Goal: Task Accomplishment & Management: Complete application form

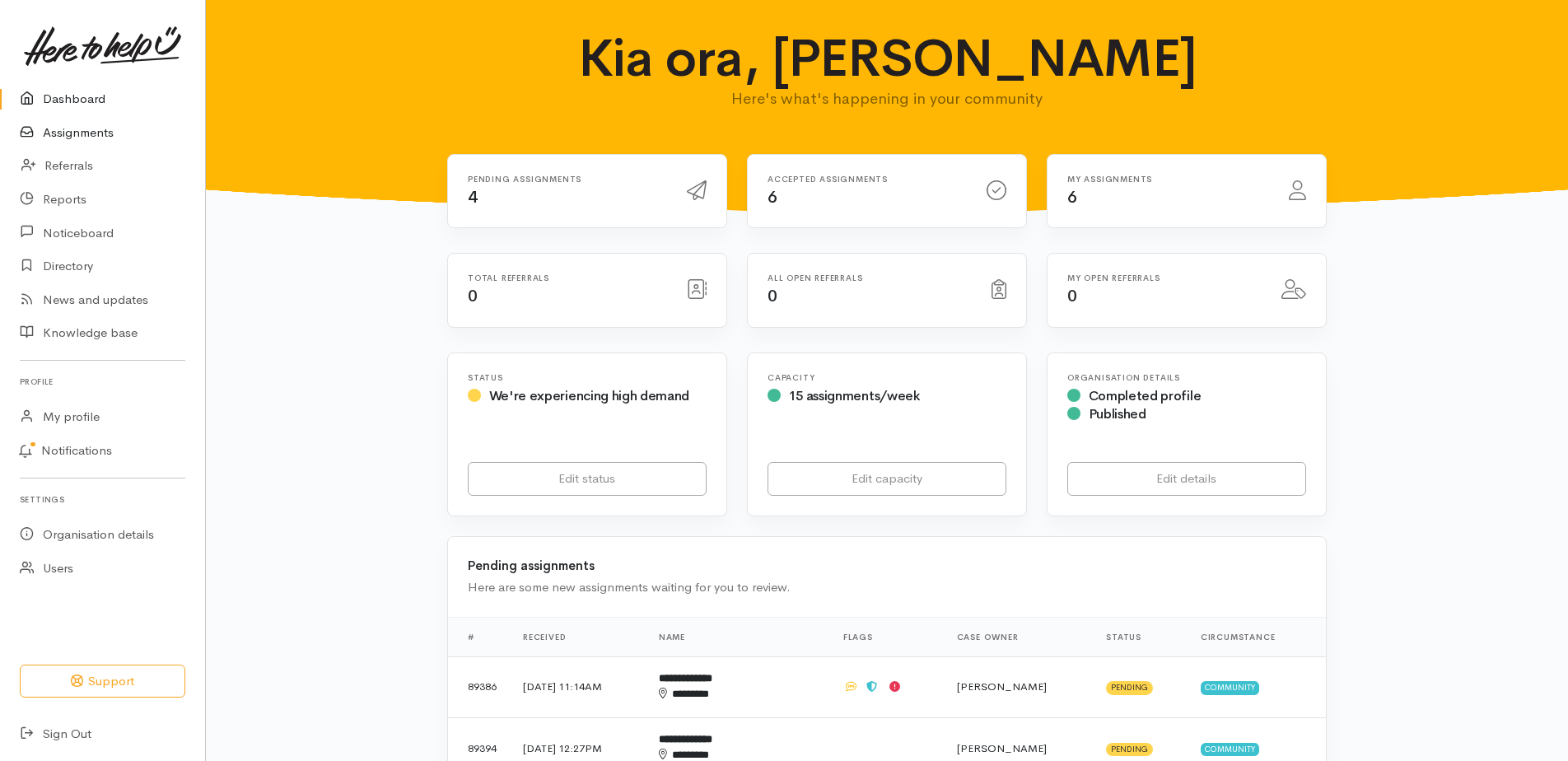
click at [99, 149] on link "Assignments" at bounding box center [103, 133] width 205 height 34
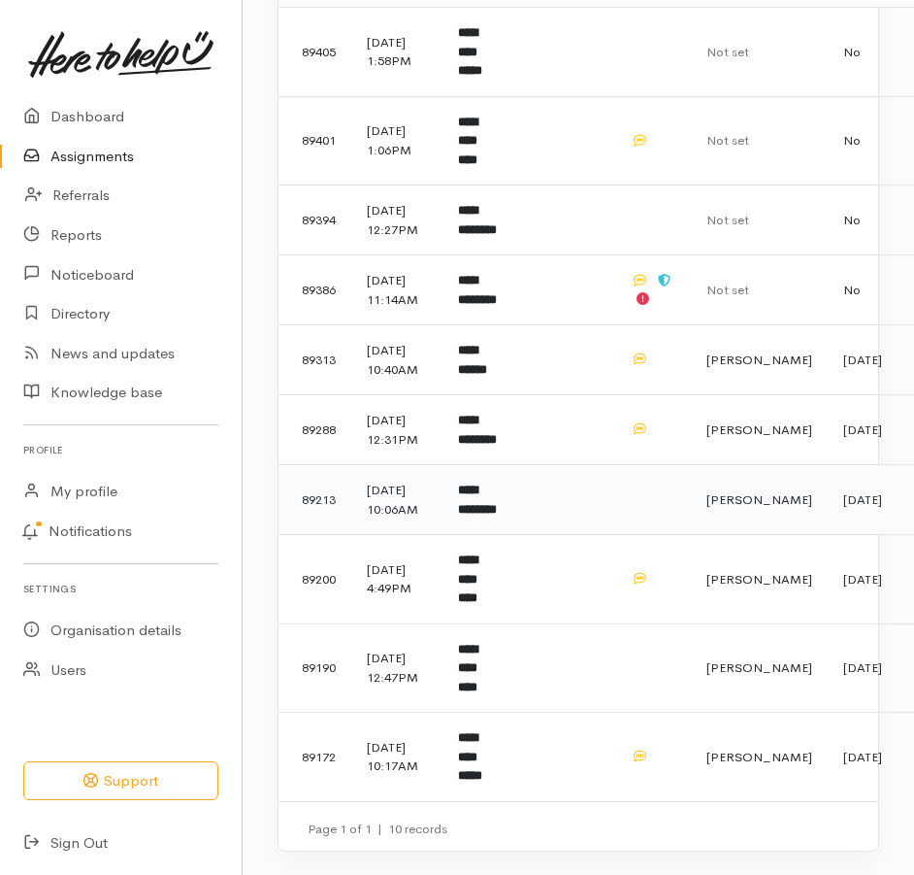
scroll to position [485, 0]
click at [478, 553] on b "**********" at bounding box center [467, 578] width 19 height 50
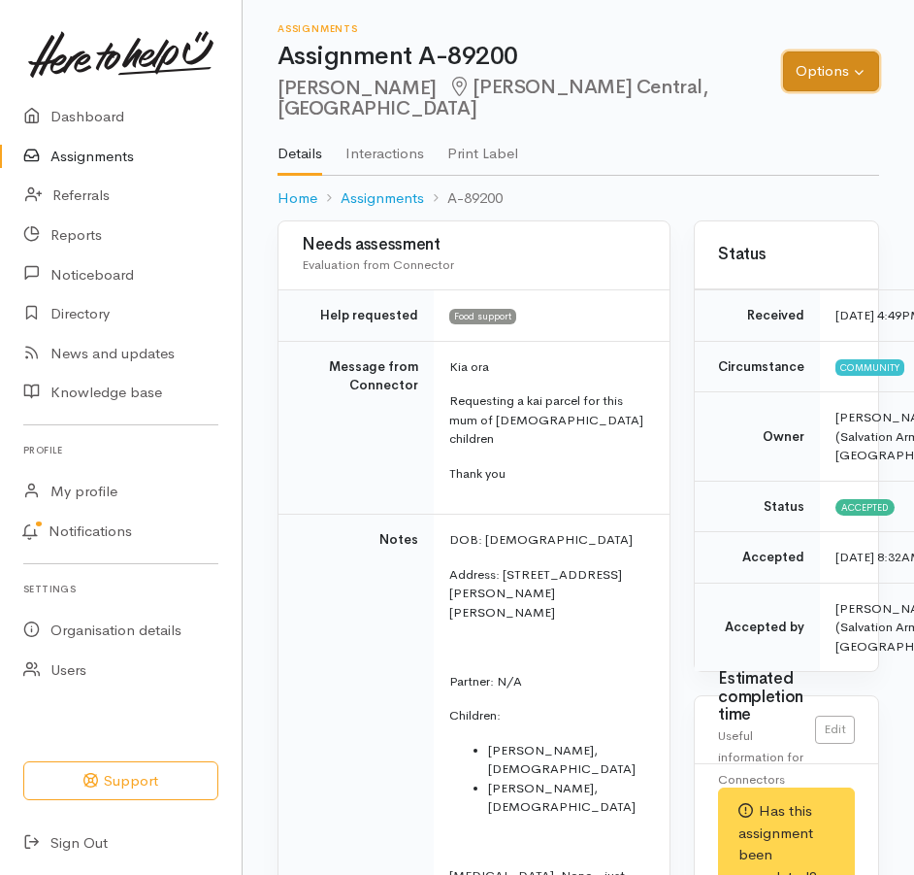
click at [837, 58] on button "Options" at bounding box center [831, 71] width 96 height 40
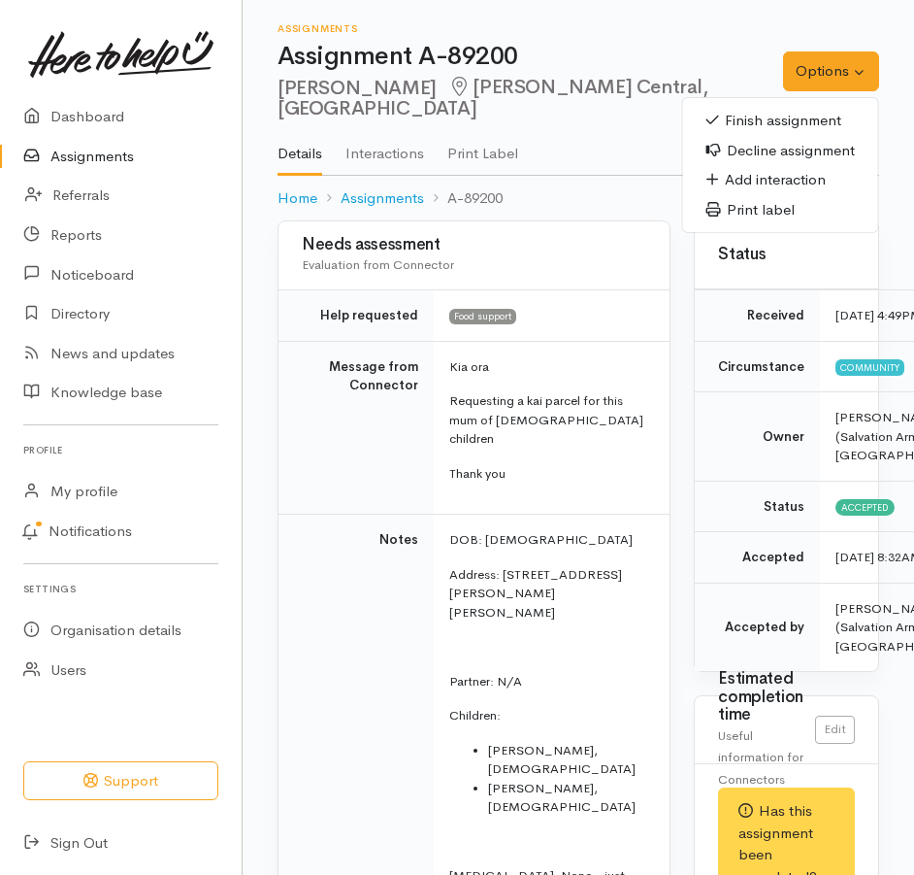
click at [757, 113] on link "Finish assignment" at bounding box center [780, 121] width 195 height 30
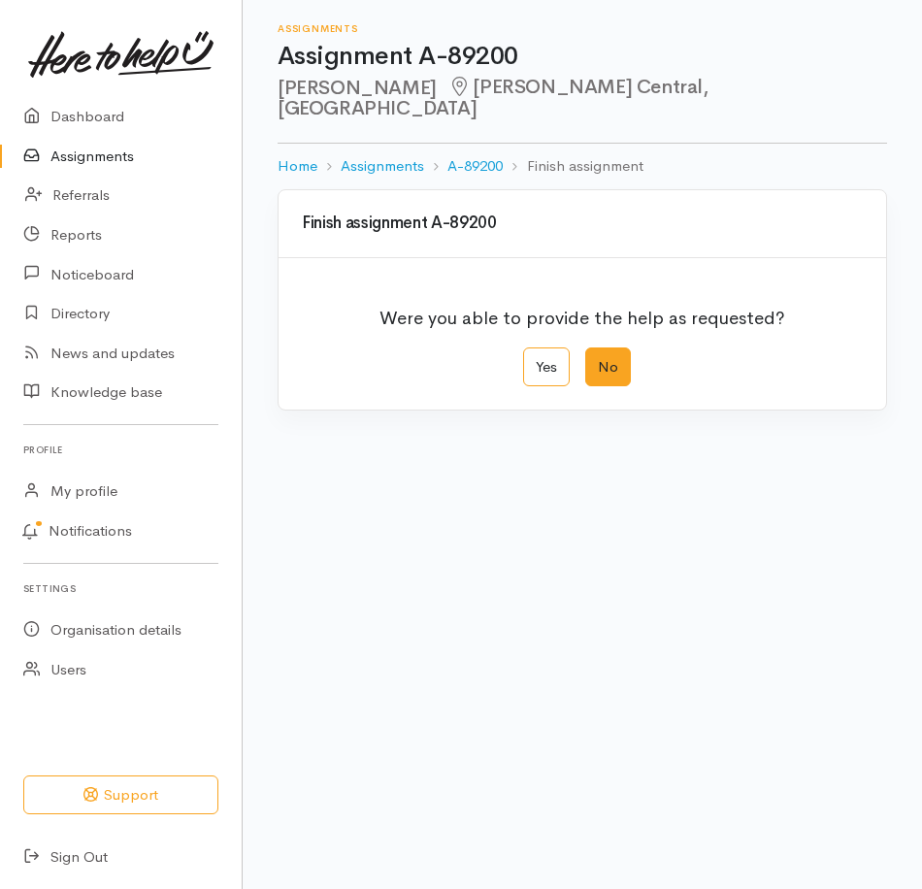
click at [618, 367] on label "No" at bounding box center [608, 367] width 46 height 40
click at [598, 360] on input "No" at bounding box center [591, 353] width 13 height 13
radio input "true"
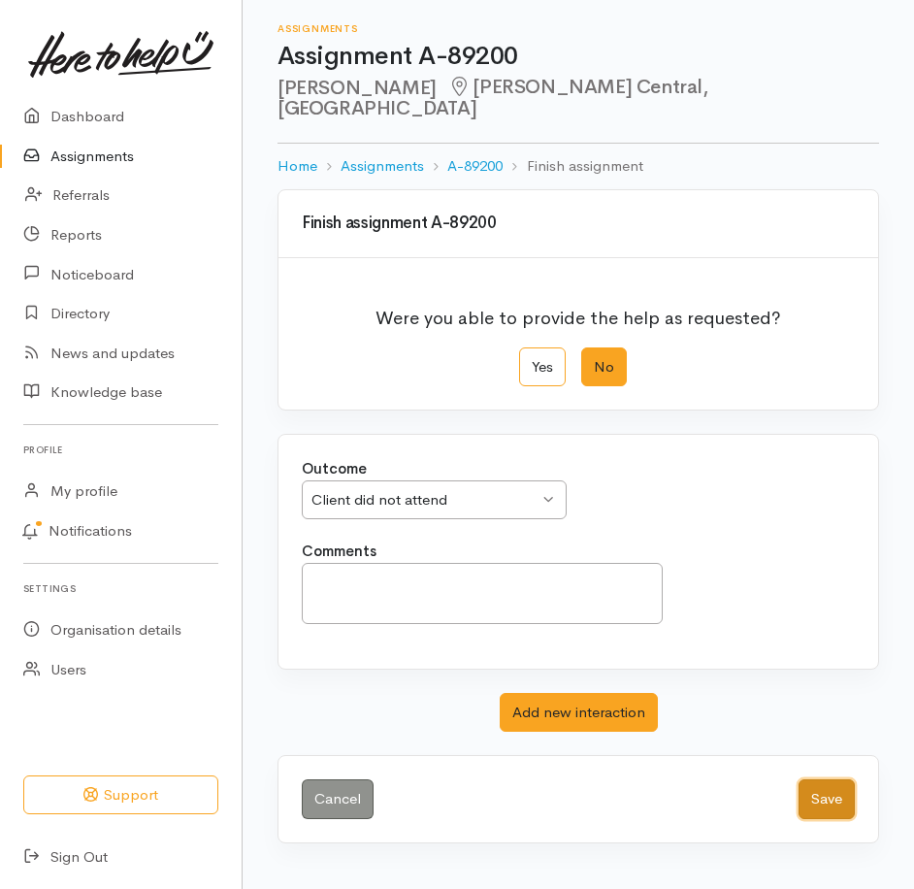
click at [816, 819] on button "Save" at bounding box center [827, 799] width 56 height 40
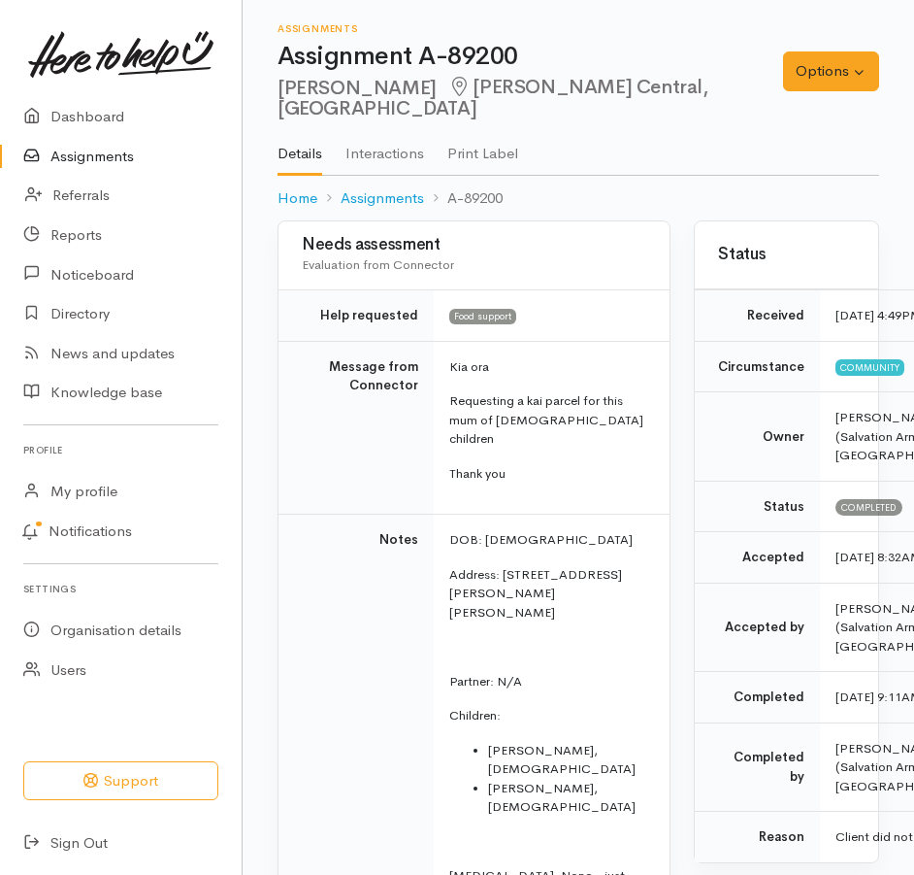
click at [116, 160] on link "Assignments" at bounding box center [121, 157] width 242 height 40
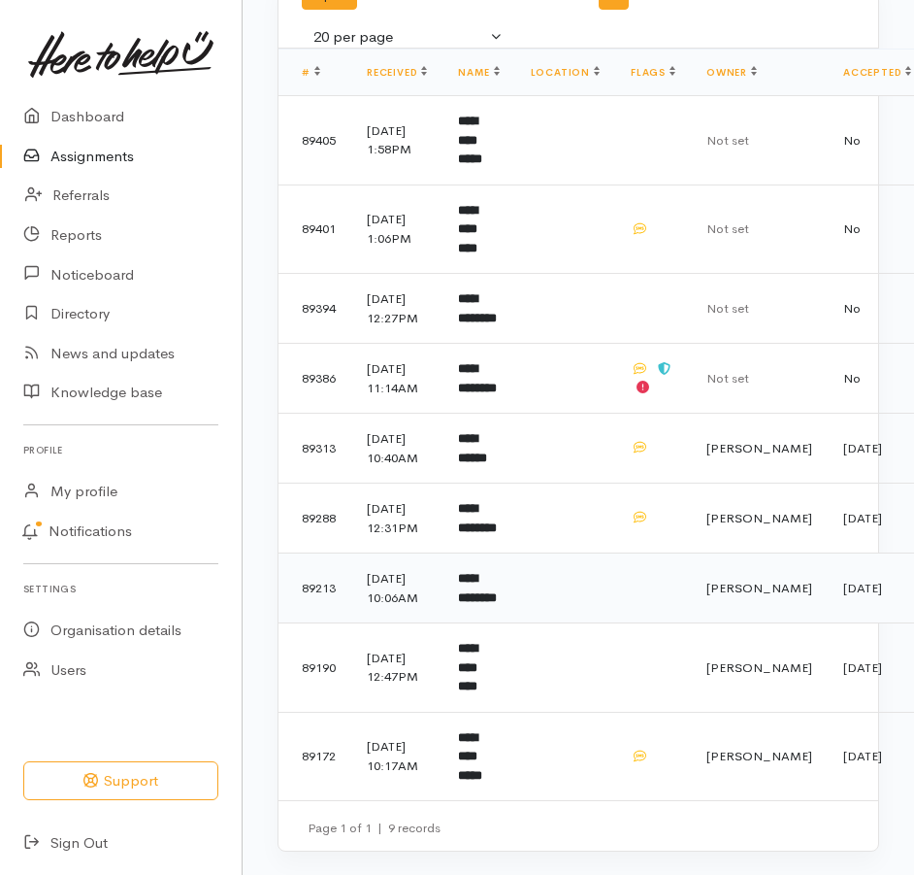
scroll to position [385, 0]
click at [482, 731] on b "**********" at bounding box center [470, 756] width 24 height 50
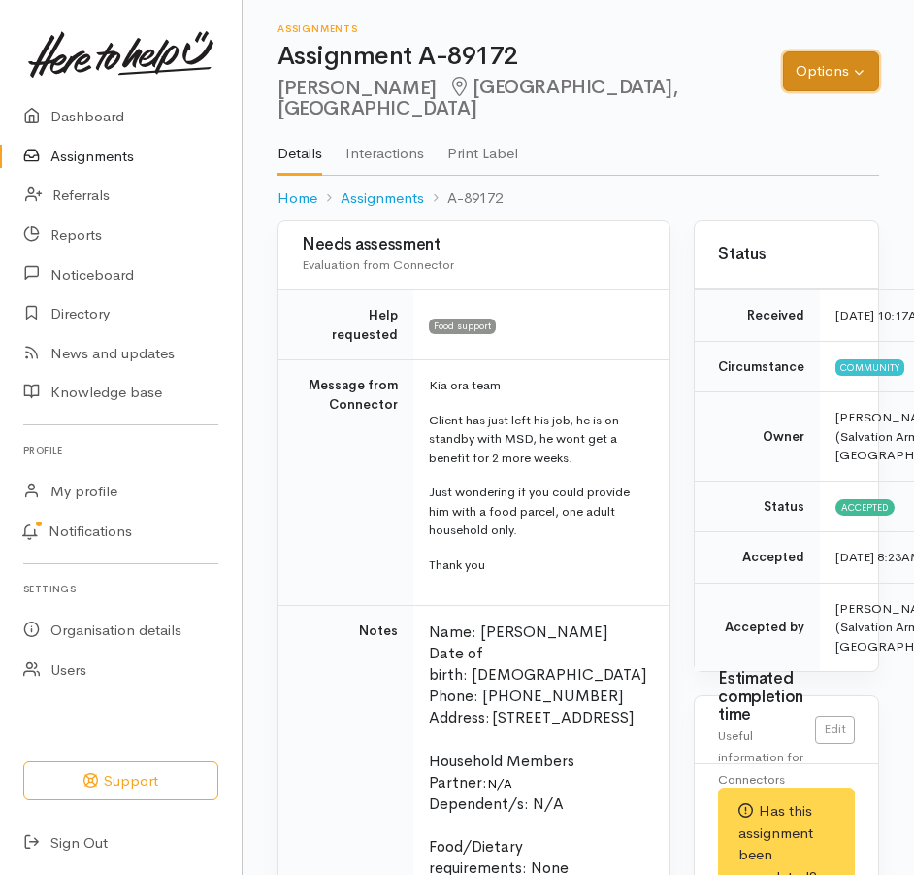
click at [829, 75] on button "Options" at bounding box center [831, 71] width 96 height 40
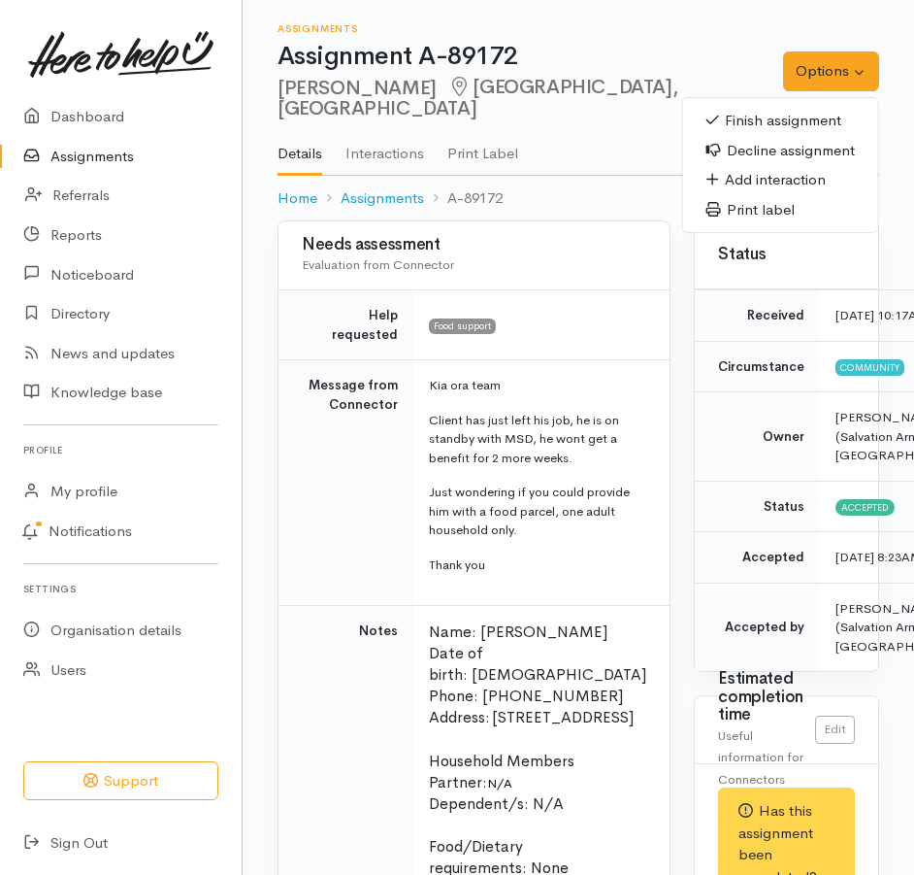
click at [728, 131] on link "Finish assignment" at bounding box center [780, 121] width 195 height 30
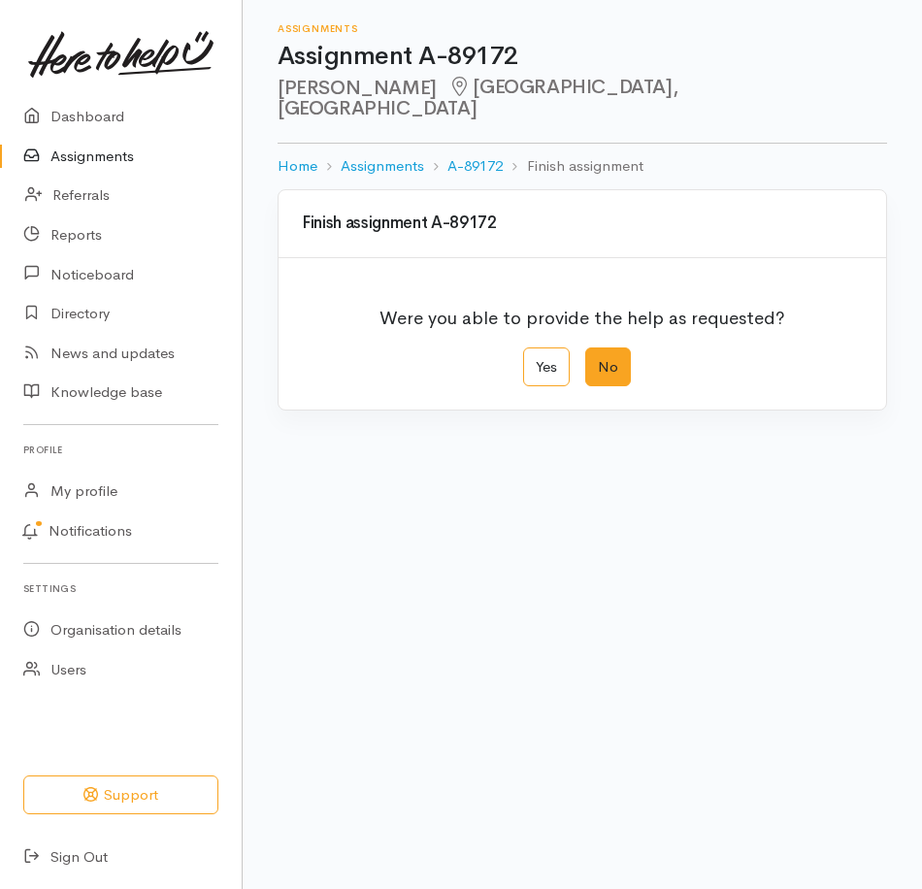
click at [613, 378] on label "No" at bounding box center [608, 367] width 46 height 40
click at [598, 360] on input "No" at bounding box center [591, 353] width 13 height 13
radio input "true"
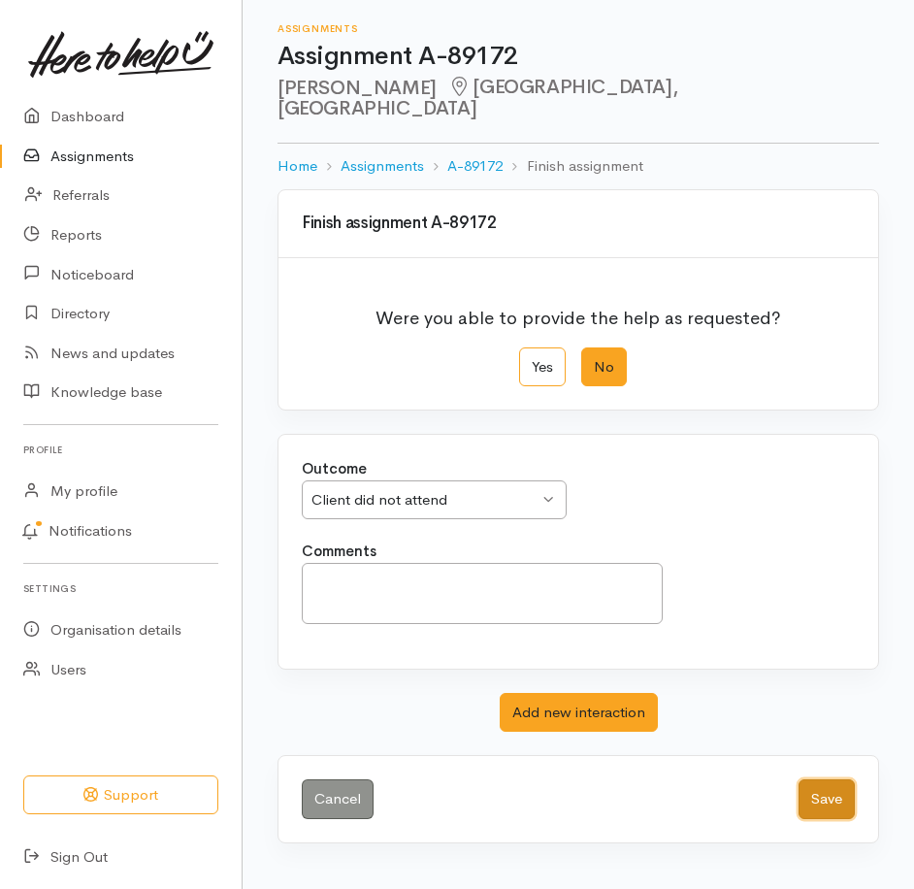
click at [811, 819] on button "Save" at bounding box center [827, 799] width 56 height 40
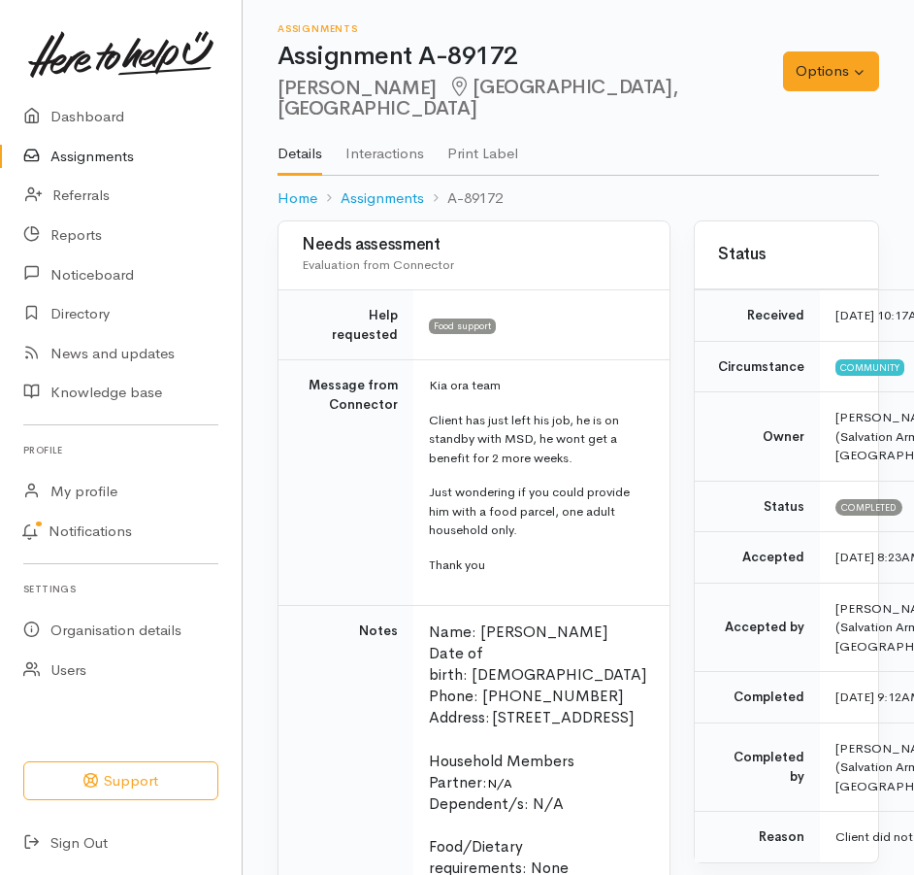
click at [94, 161] on link "Assignments" at bounding box center [121, 157] width 242 height 40
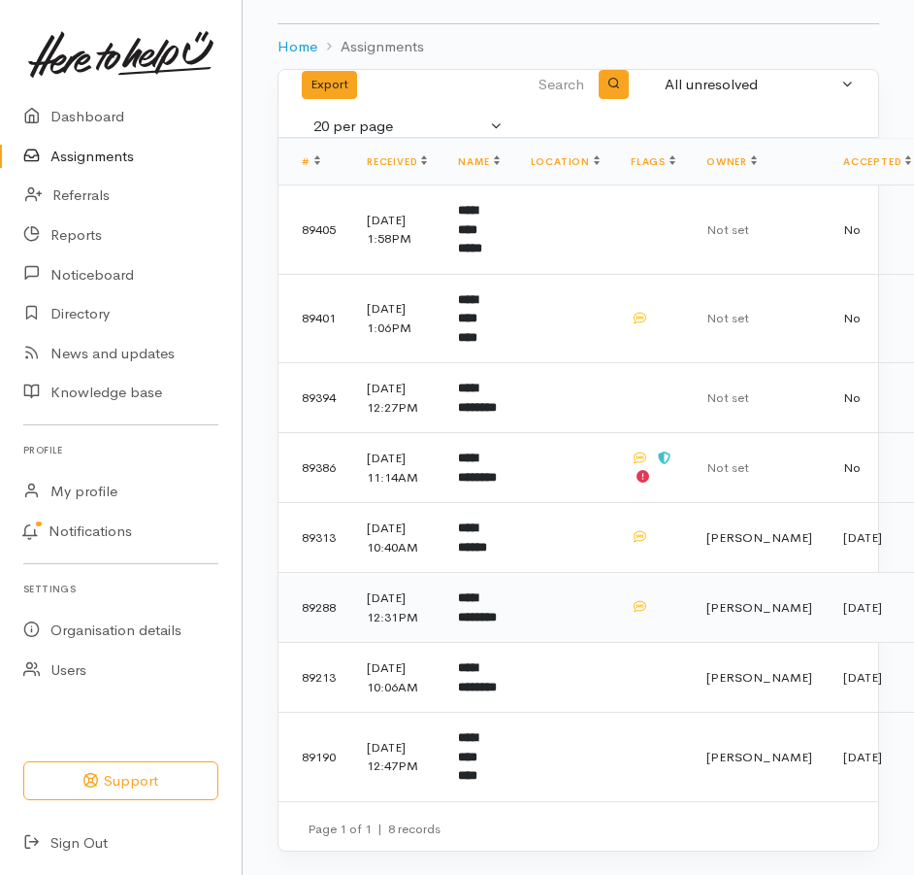
scroll to position [285, 0]
click at [443, 749] on td "26 Sep 2025, 12:47PM" at bounding box center [396, 756] width 91 height 88
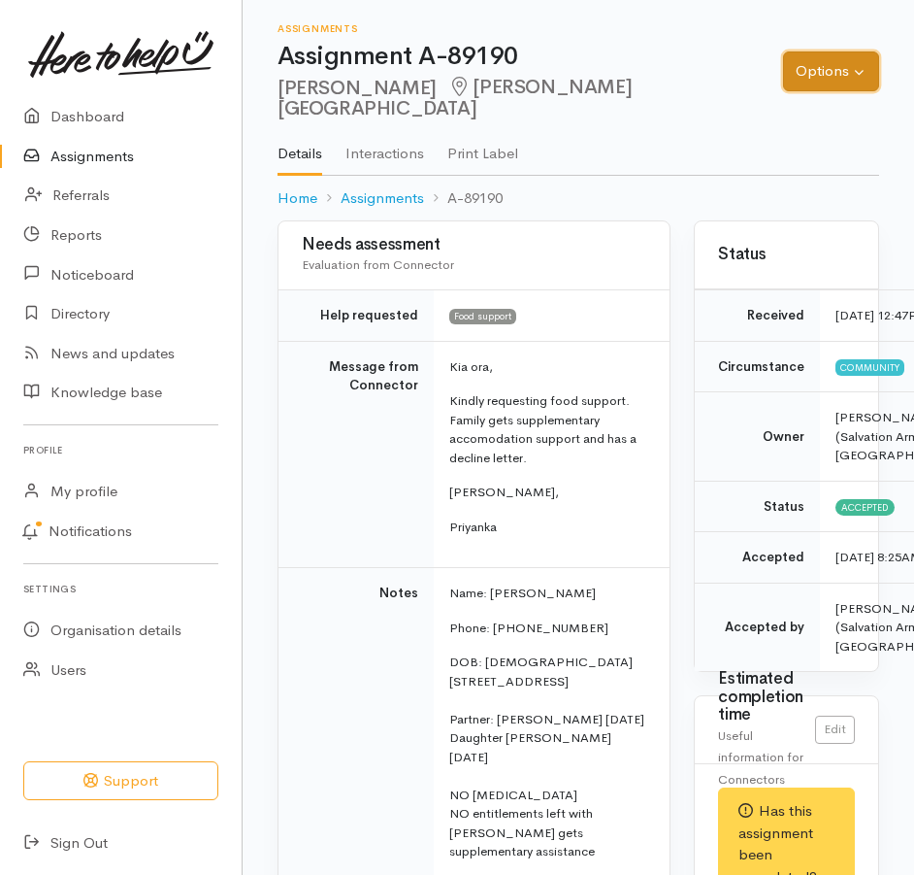
click at [842, 70] on button "Options" at bounding box center [831, 71] width 96 height 40
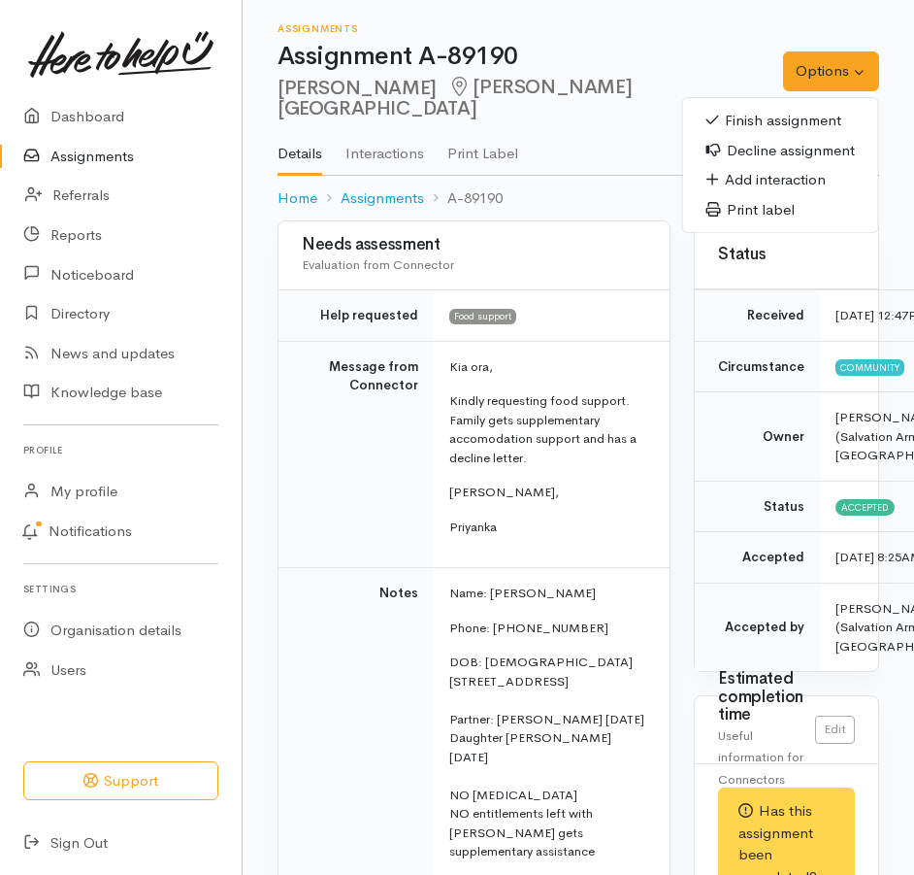
click at [784, 116] on link "Finish assignment" at bounding box center [780, 121] width 195 height 30
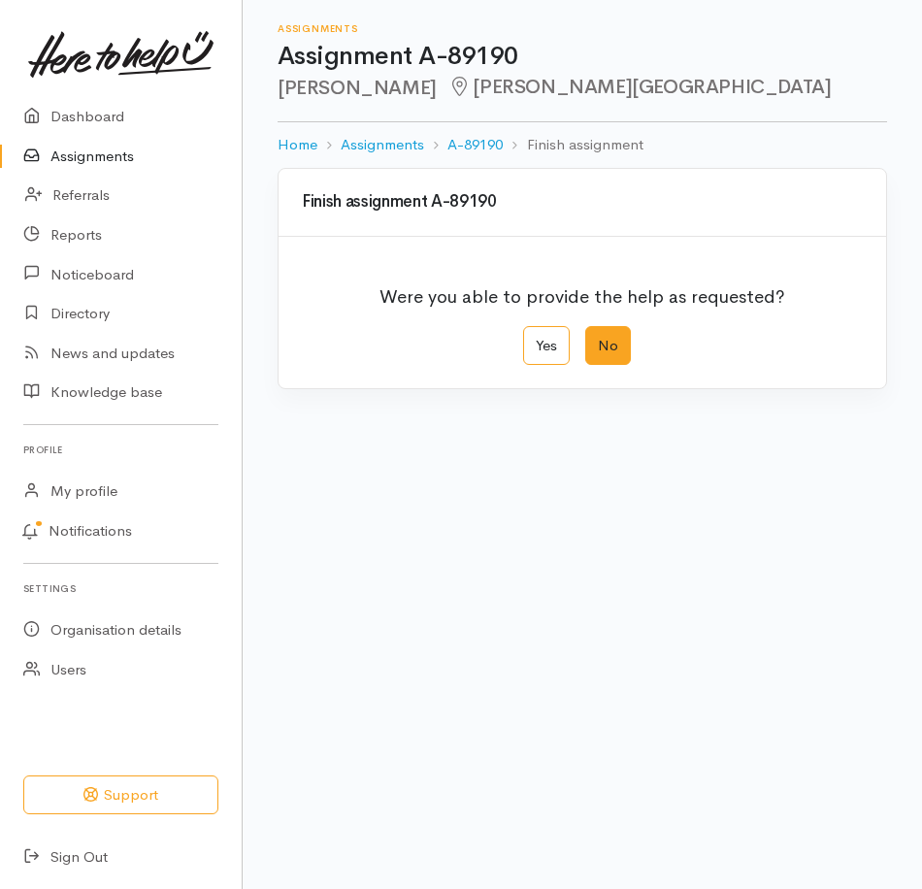
click at [621, 366] on label "No" at bounding box center [608, 346] width 46 height 40
click at [598, 339] on input "No" at bounding box center [591, 332] width 13 height 13
radio input "true"
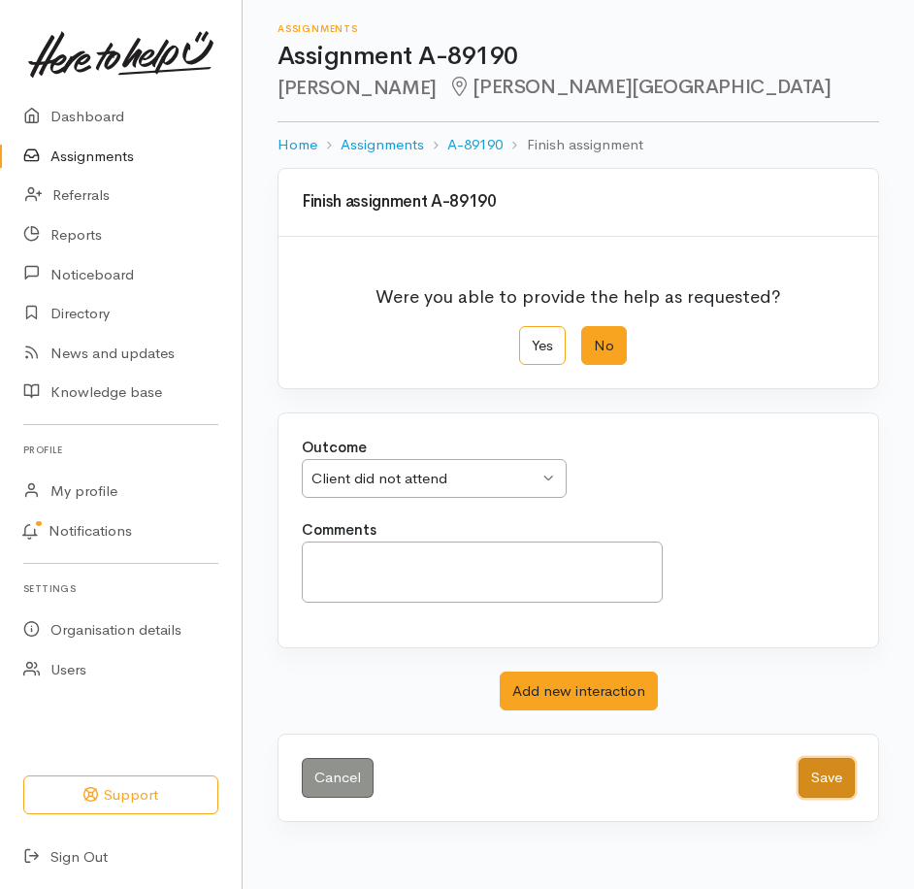
click at [813, 798] on button "Save" at bounding box center [827, 778] width 56 height 40
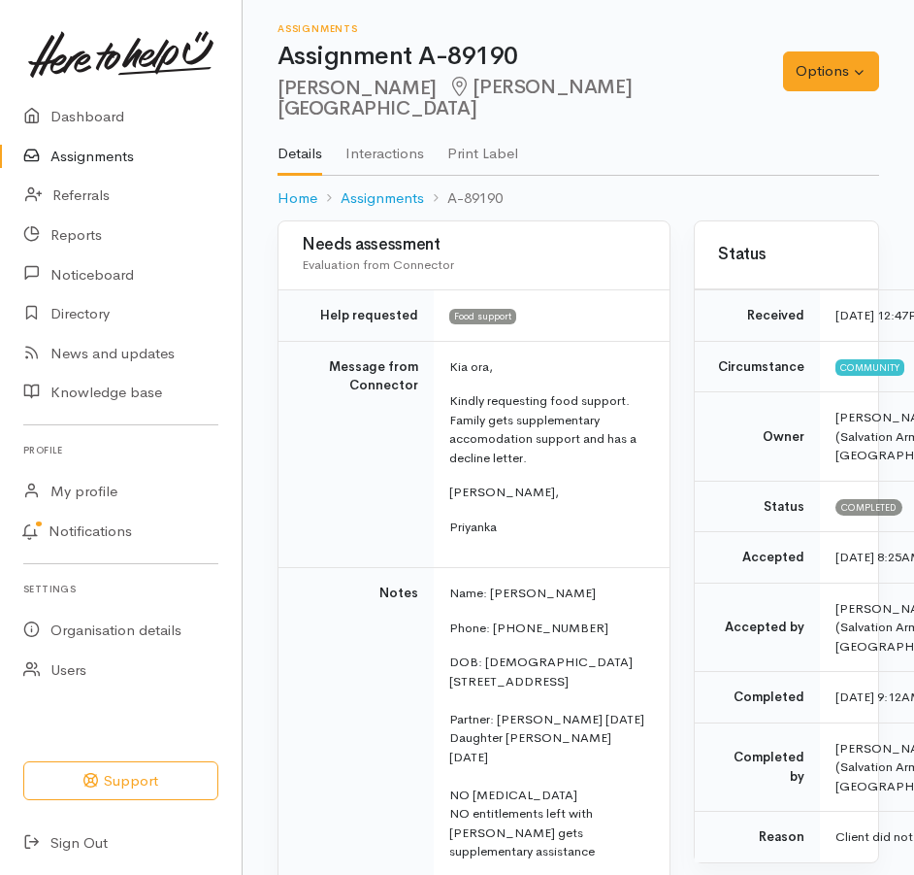
click at [104, 169] on link "Assignments" at bounding box center [121, 157] width 242 height 40
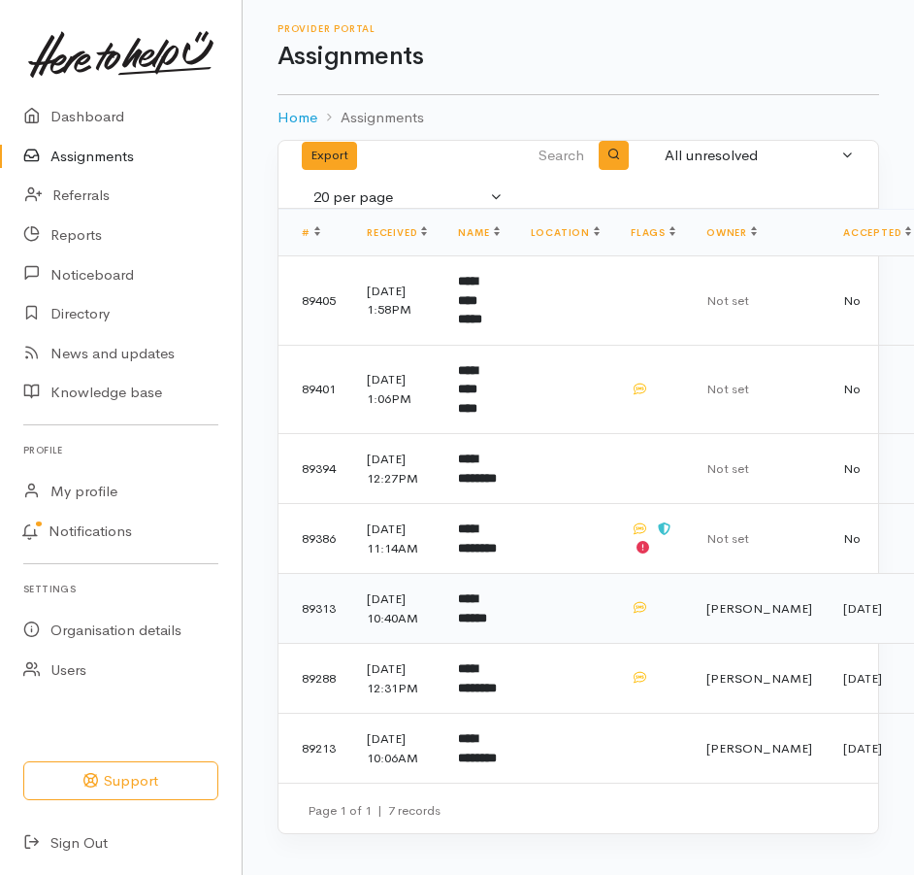
scroll to position [185, 0]
click at [497, 744] on b "**********" at bounding box center [477, 748] width 39 height 32
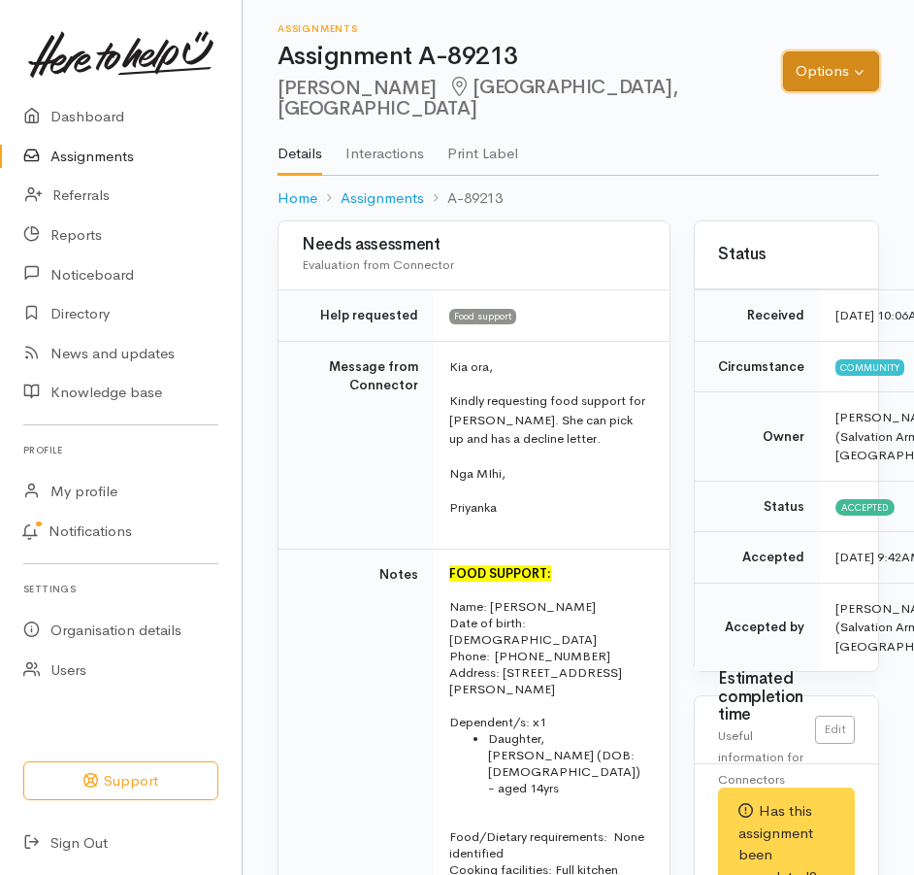
click at [801, 58] on button "Options" at bounding box center [831, 71] width 96 height 40
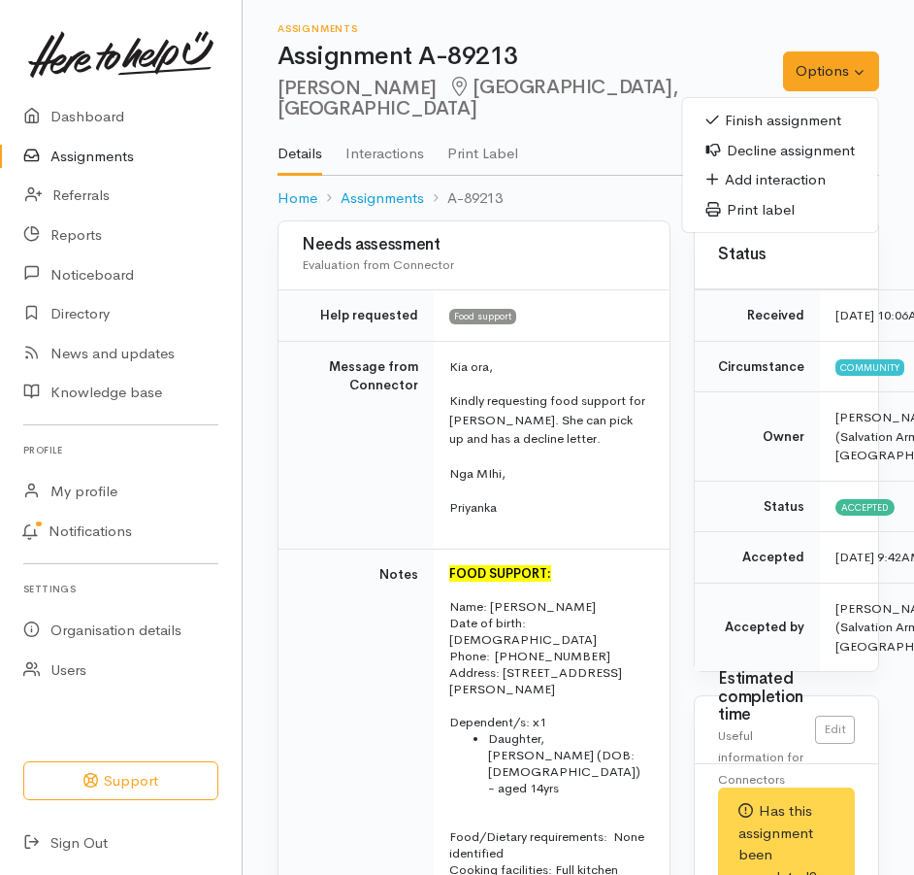
click at [752, 118] on link "Finish assignment" at bounding box center [780, 121] width 195 height 30
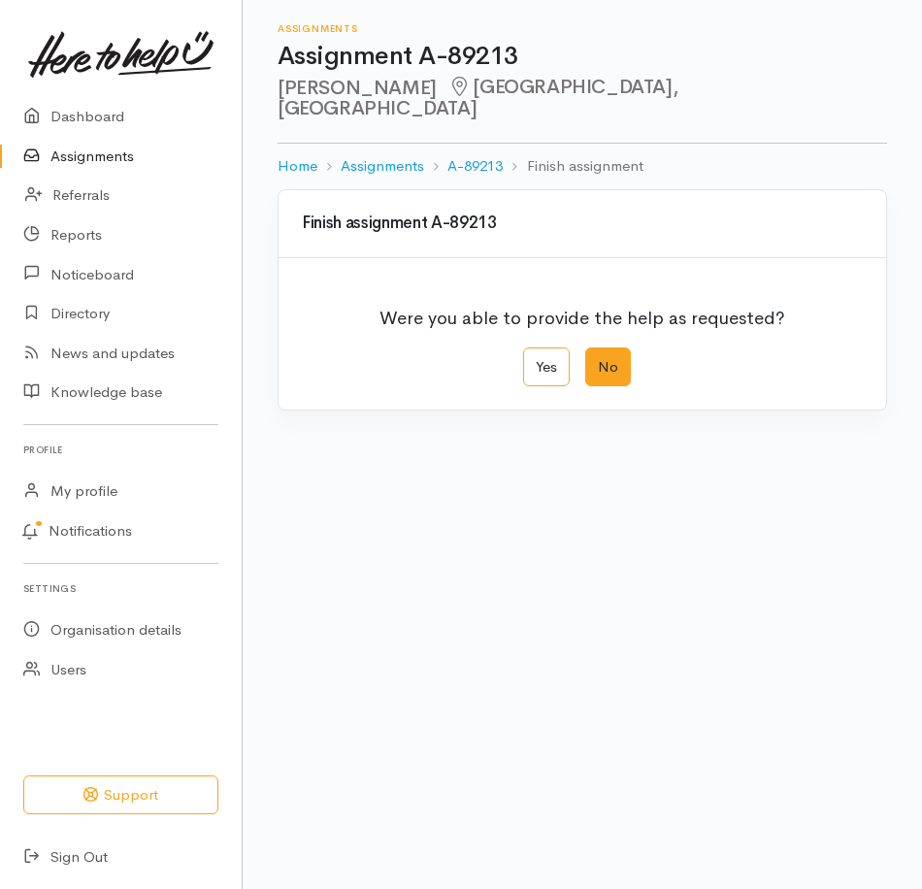
click at [628, 380] on label "No" at bounding box center [608, 367] width 46 height 40
click at [598, 360] on input "No" at bounding box center [591, 353] width 13 height 13
radio input "true"
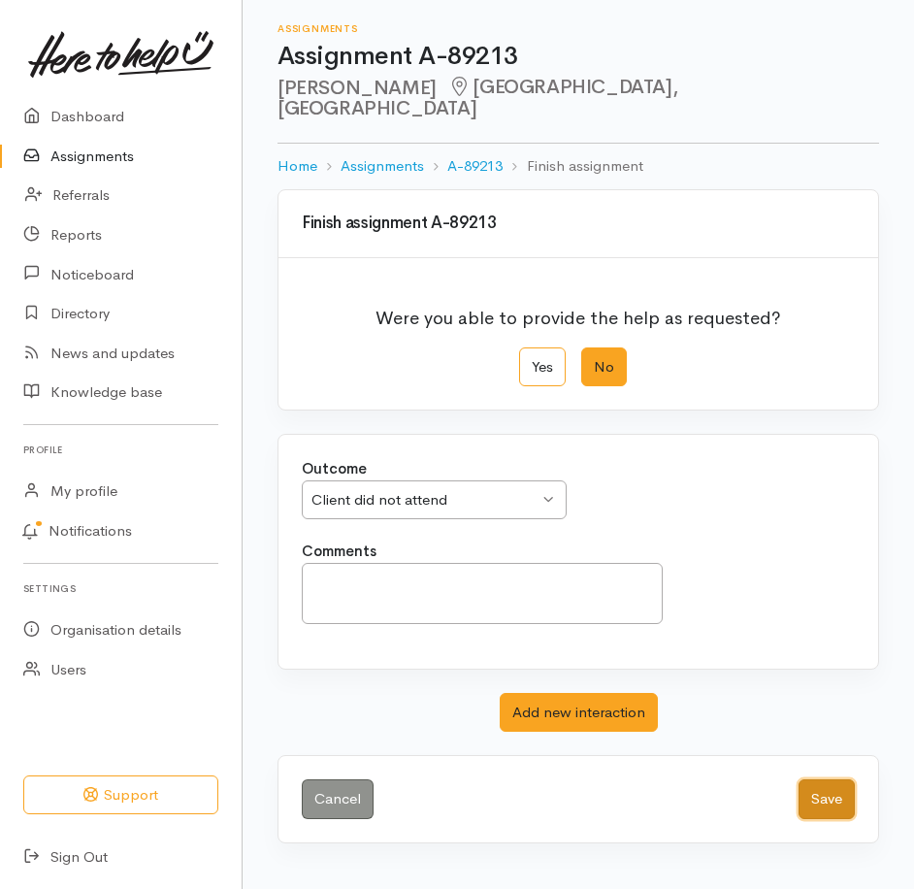
click at [818, 819] on button "Save" at bounding box center [827, 799] width 56 height 40
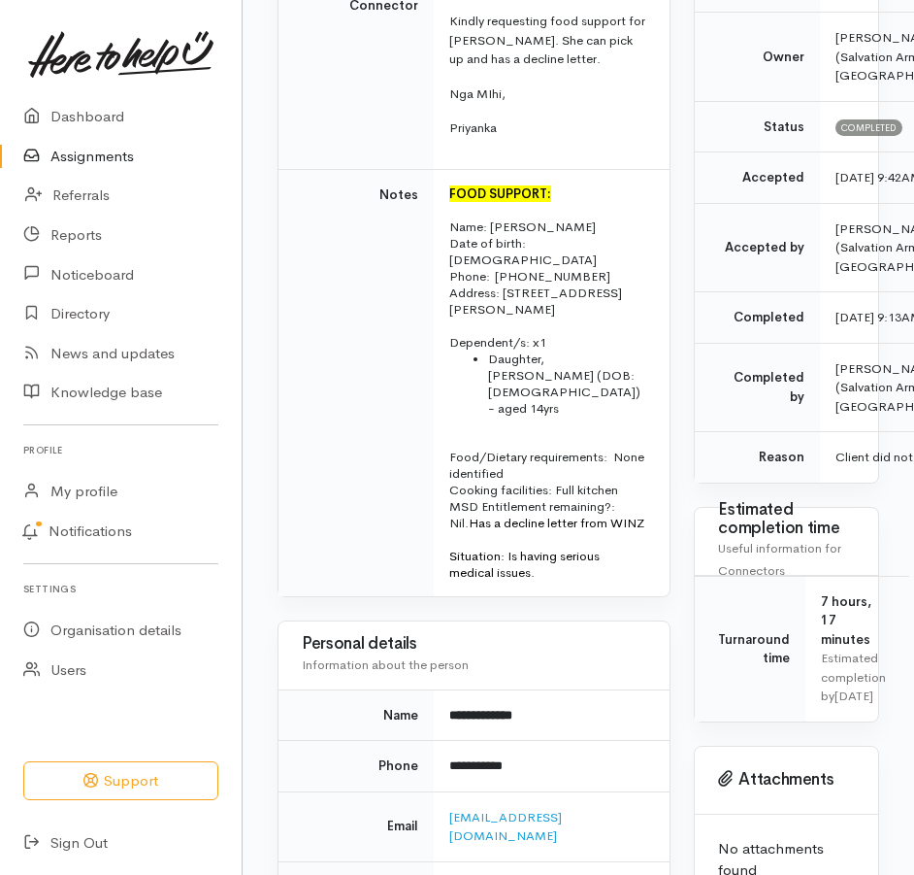
scroll to position [388, 0]
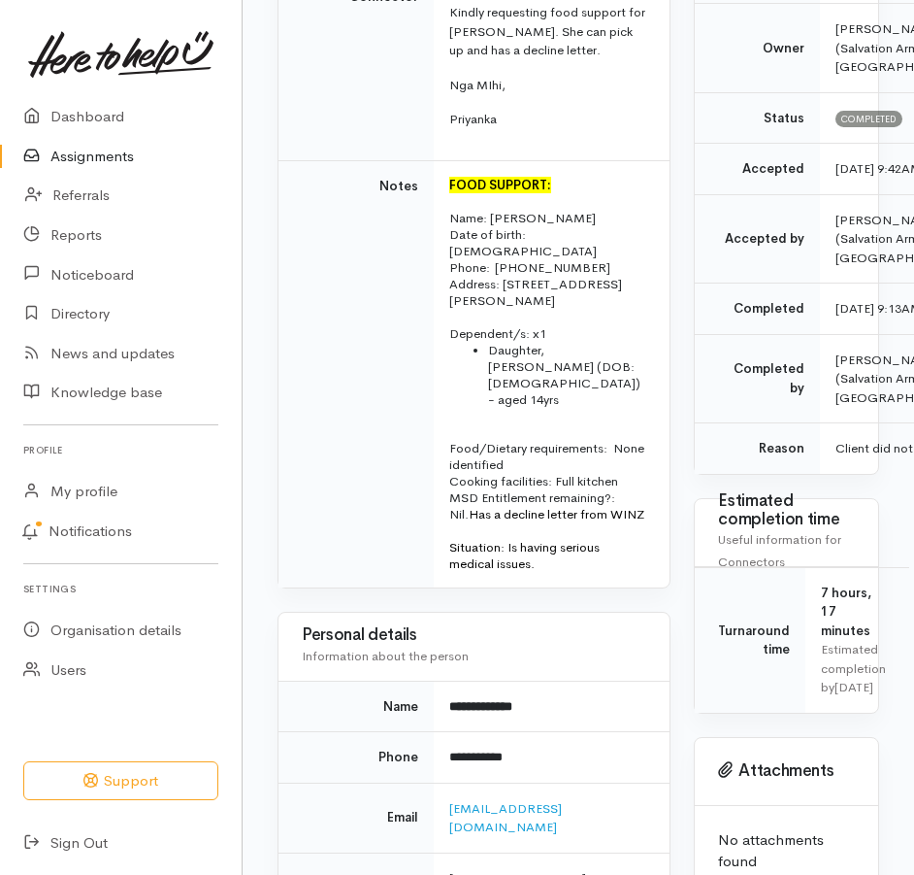
click at [102, 175] on link "Assignments" at bounding box center [121, 157] width 242 height 40
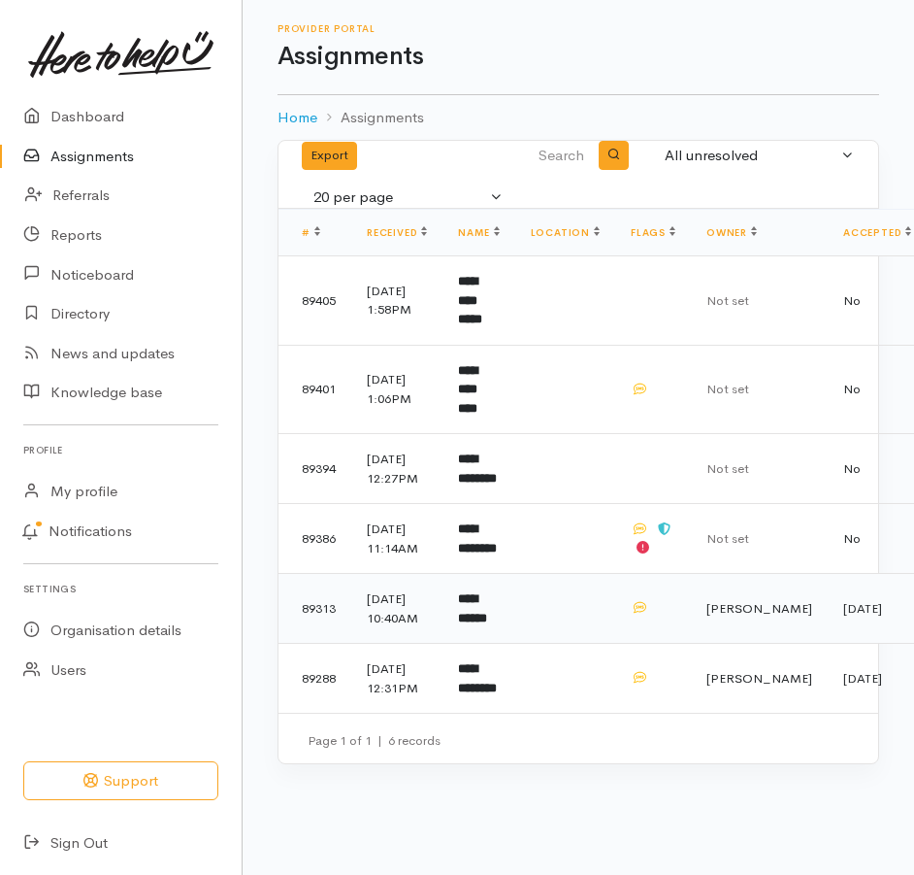
scroll to position [86, 0]
click at [497, 544] on b "**********" at bounding box center [477, 538] width 39 height 32
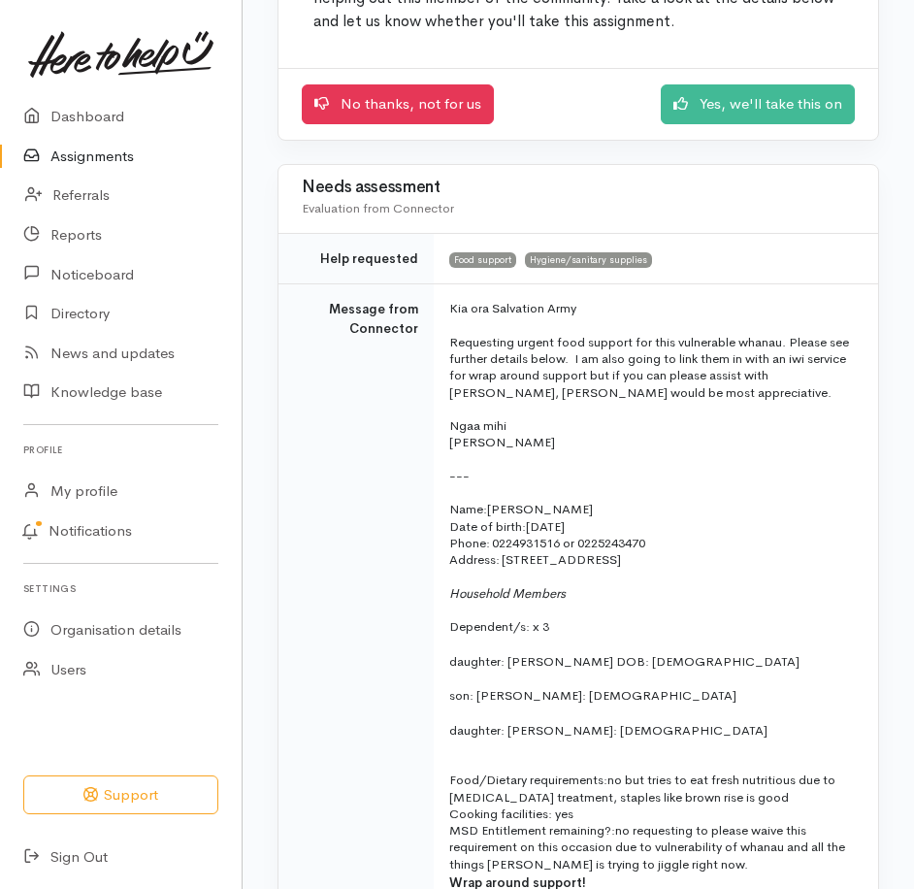
scroll to position [388, 0]
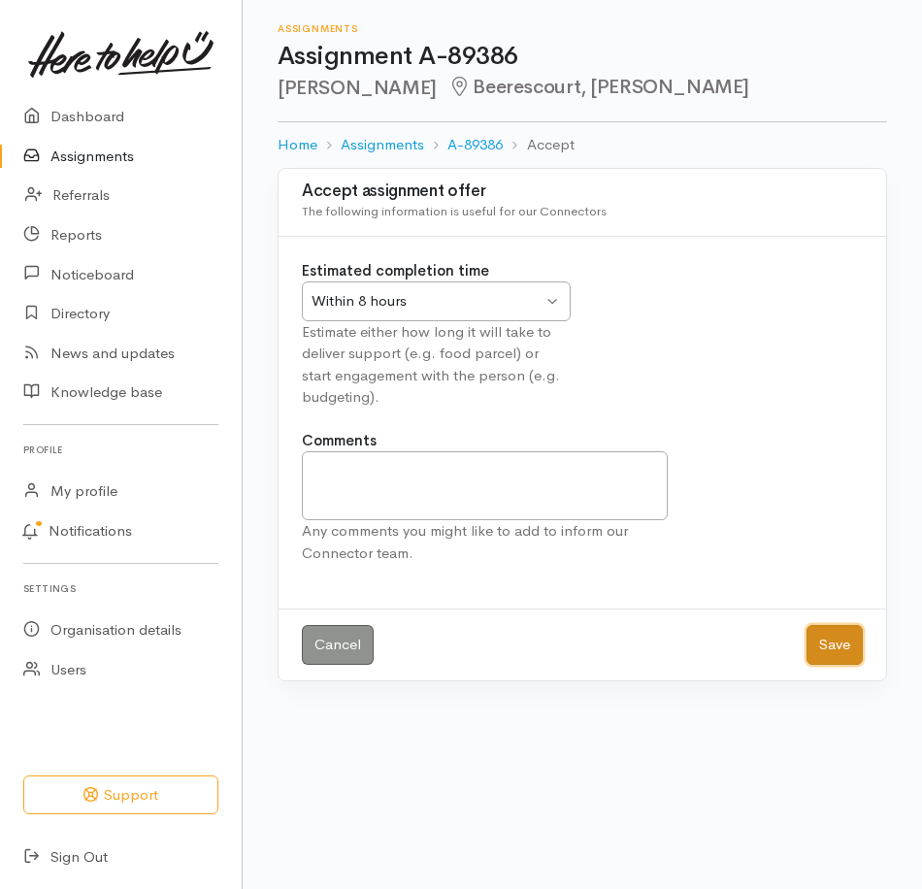
click at [813, 665] on button "Save" at bounding box center [835, 645] width 56 height 40
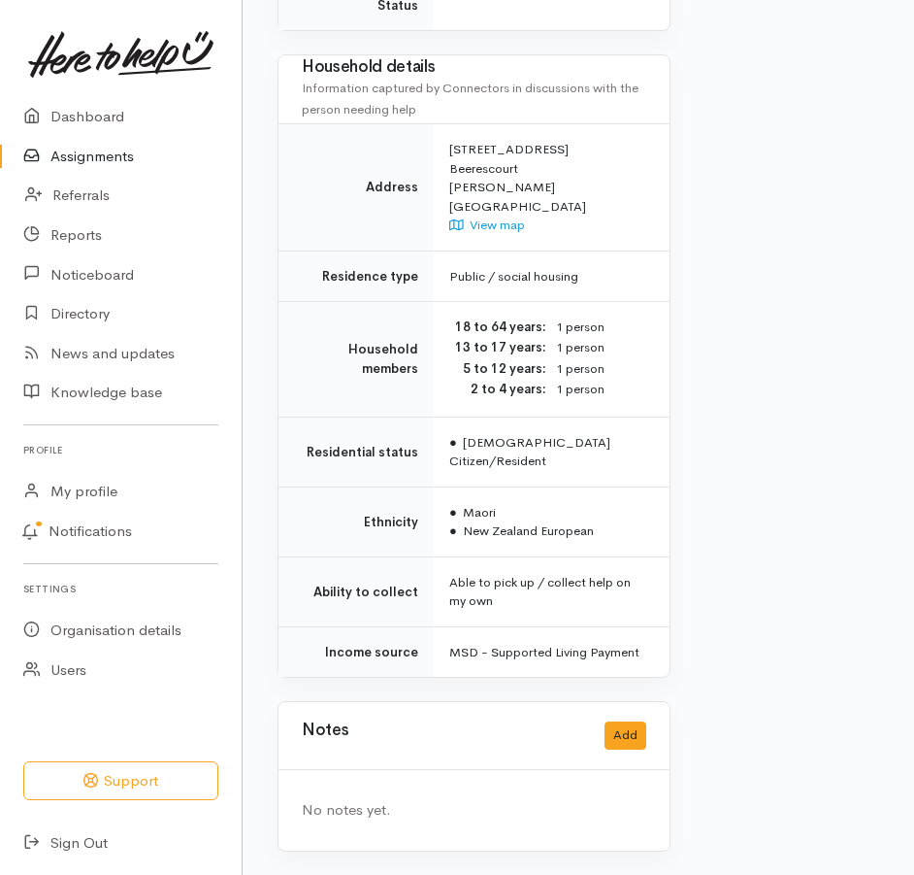
scroll to position [2388, 0]
click at [616, 749] on button "Add" at bounding box center [626, 735] width 42 height 28
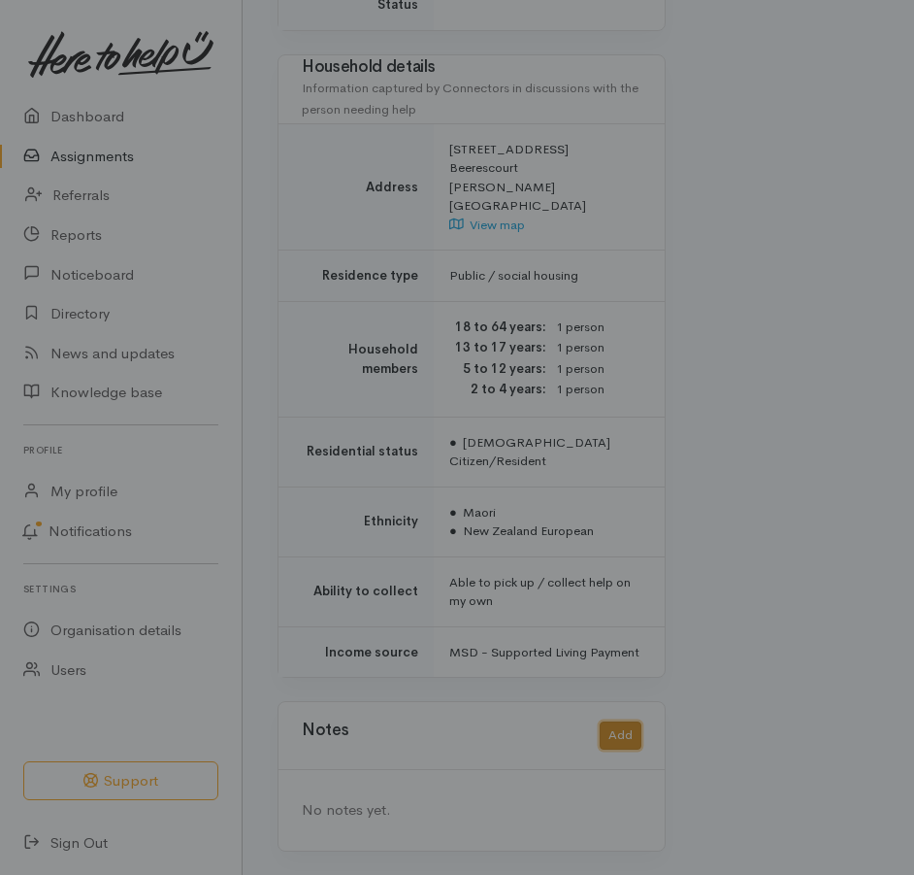
scroll to position [2338, 0]
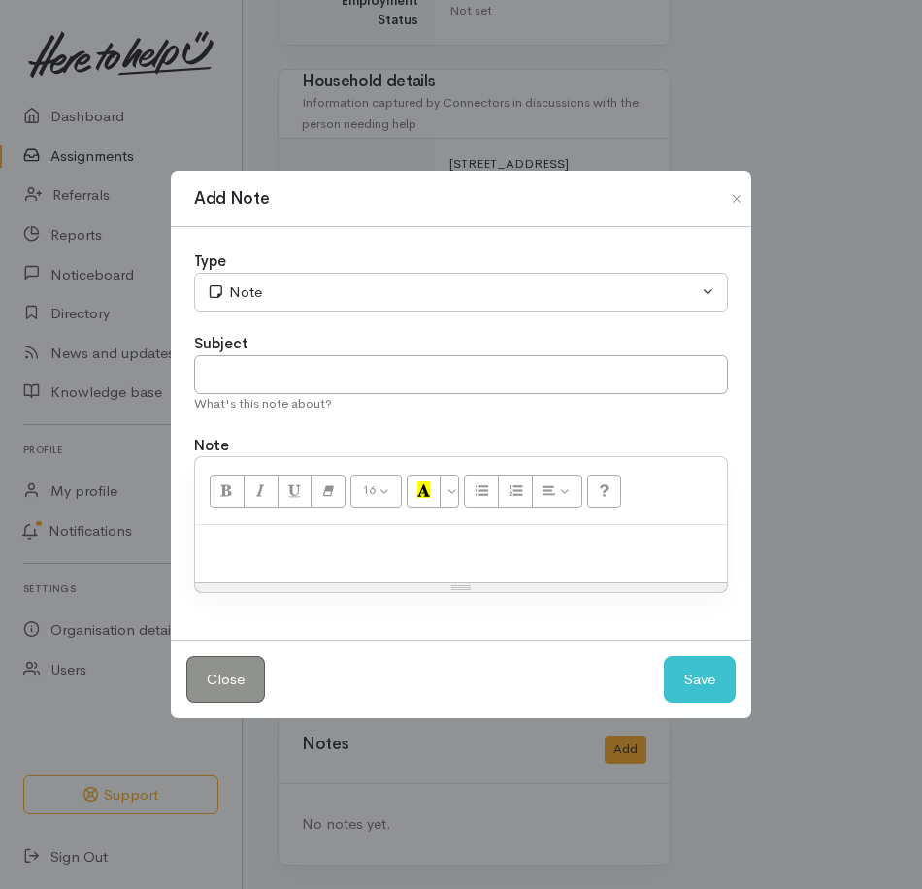
click at [392, 554] on p at bounding box center [461, 546] width 512 height 22
click at [682, 704] on button "Save" at bounding box center [700, 680] width 72 height 48
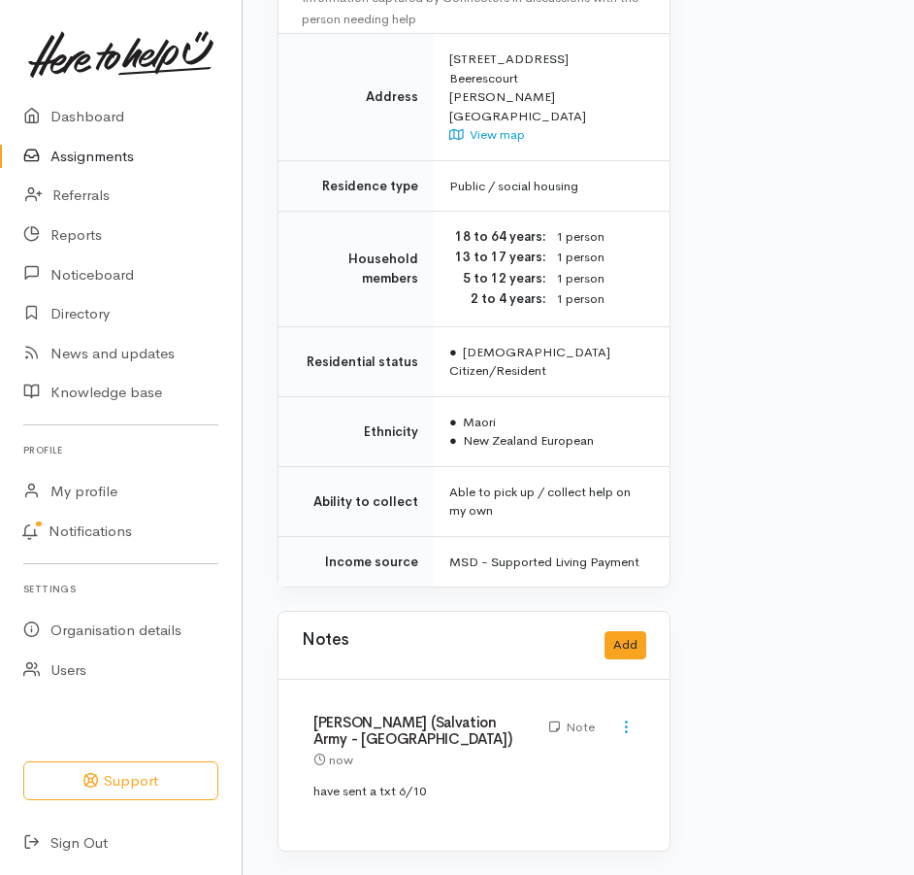
click at [110, 170] on link "Assignments" at bounding box center [121, 157] width 242 height 40
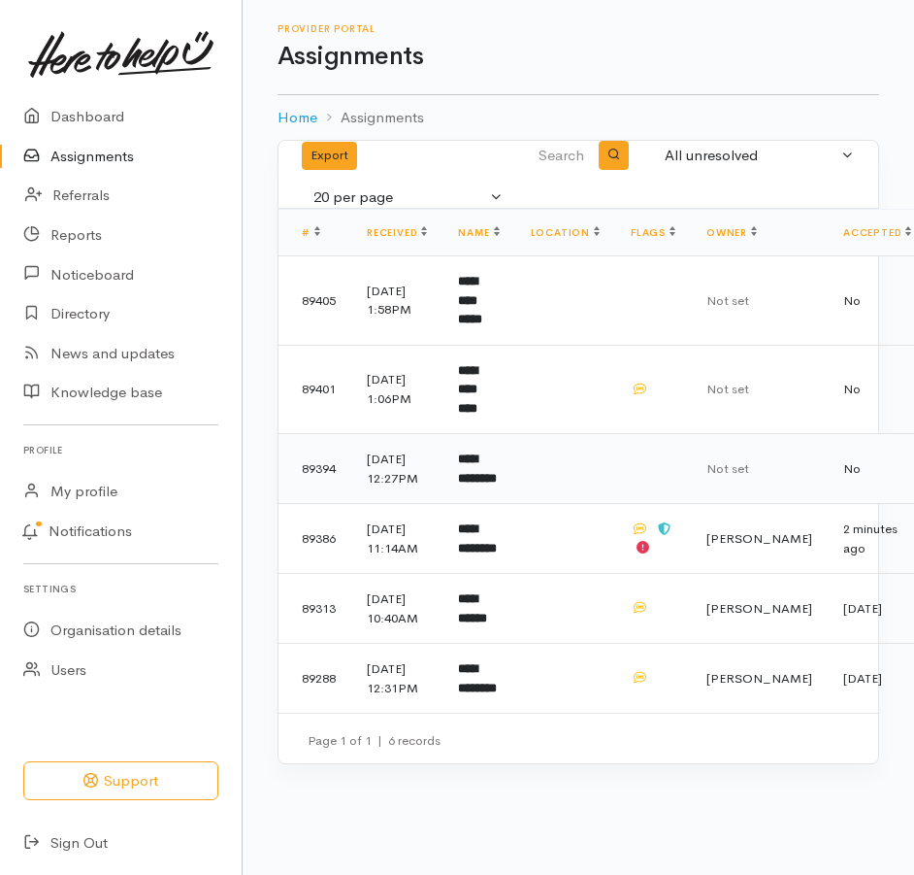
click at [497, 484] on b "**********" at bounding box center [477, 468] width 39 height 32
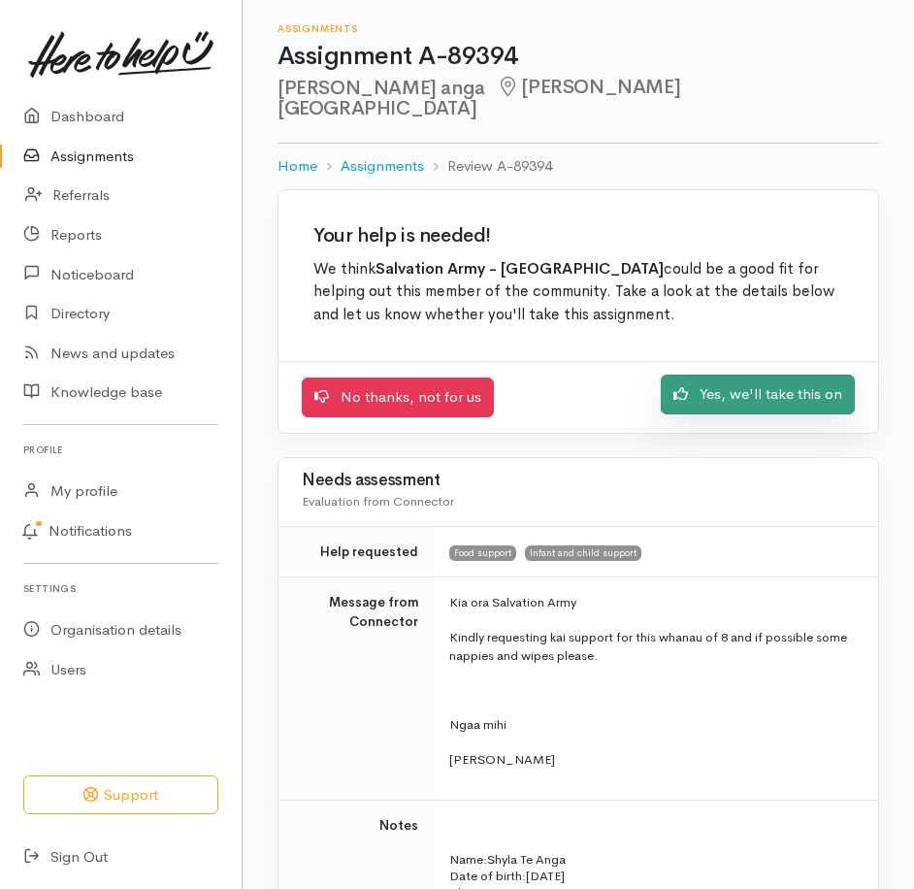
click at [705, 414] on link "Yes, we'll take this on" at bounding box center [758, 395] width 194 height 40
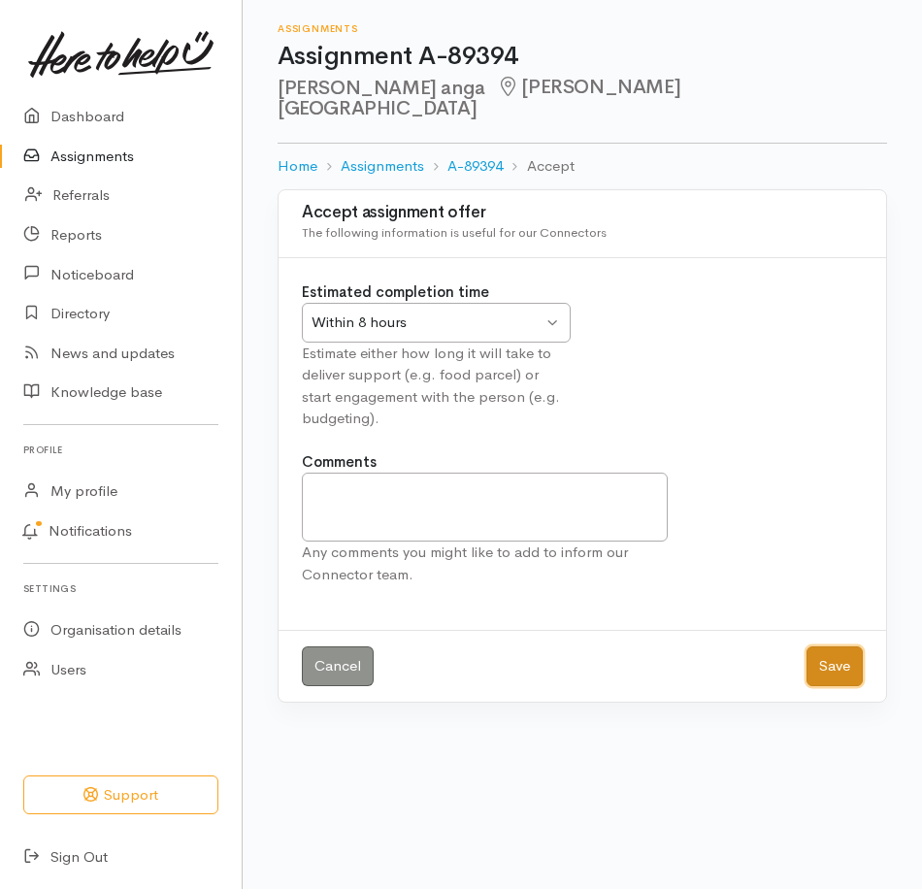
click at [833, 686] on button "Save" at bounding box center [835, 666] width 56 height 40
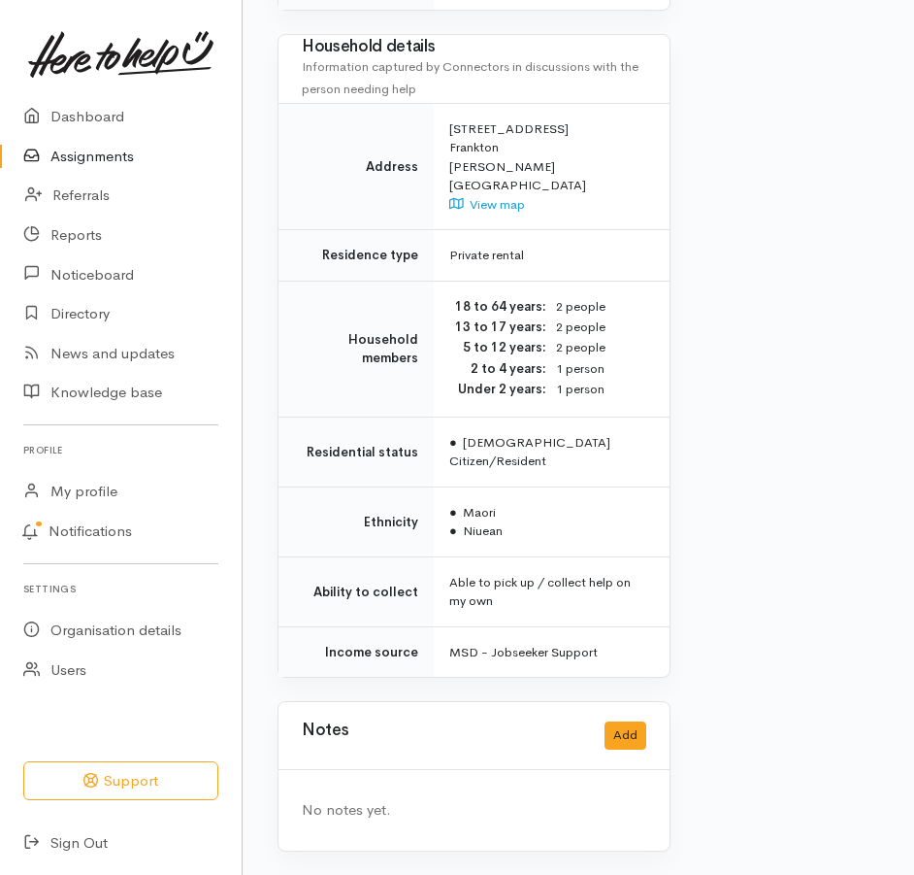
scroll to position [1903, 0]
click at [612, 721] on button "Add" at bounding box center [626, 735] width 42 height 28
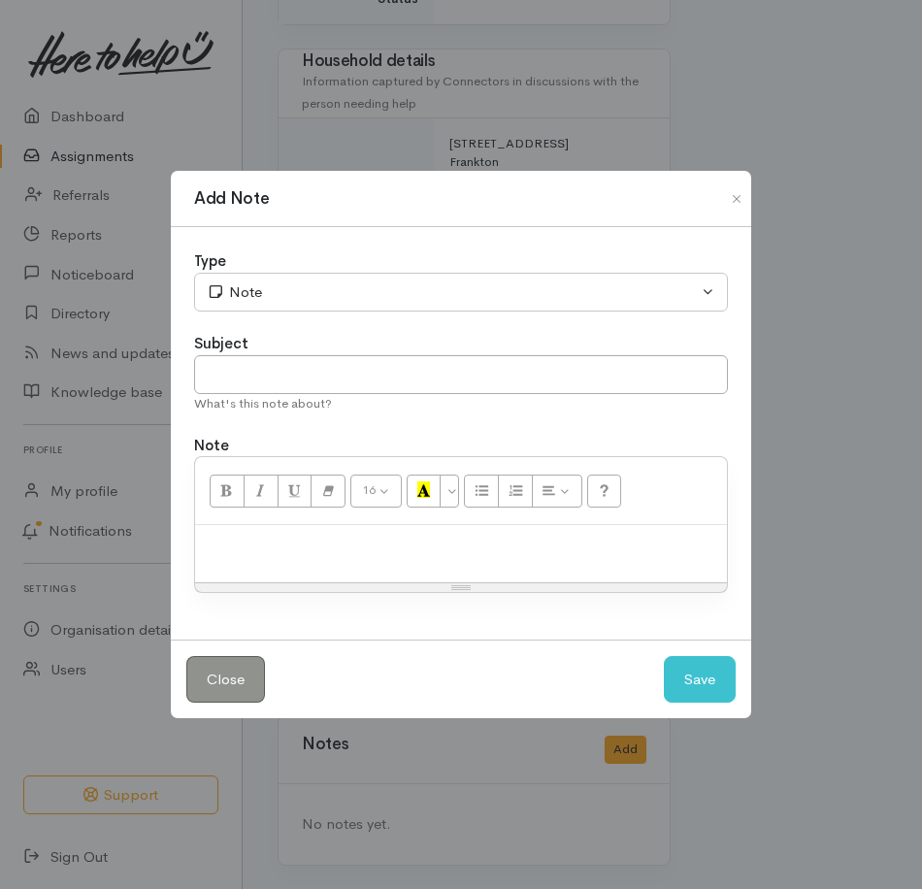
click at [338, 557] on p at bounding box center [461, 546] width 512 height 22
click at [691, 698] on button "Save" at bounding box center [700, 680] width 72 height 48
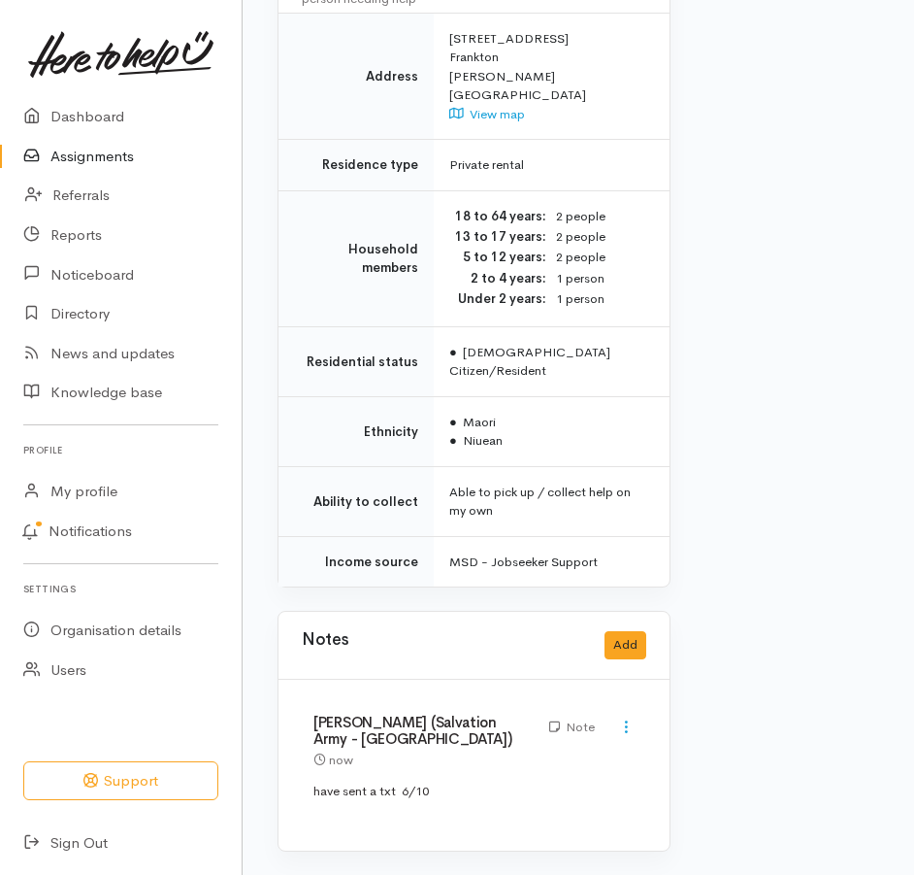
click at [111, 156] on link "Assignments" at bounding box center [121, 157] width 242 height 40
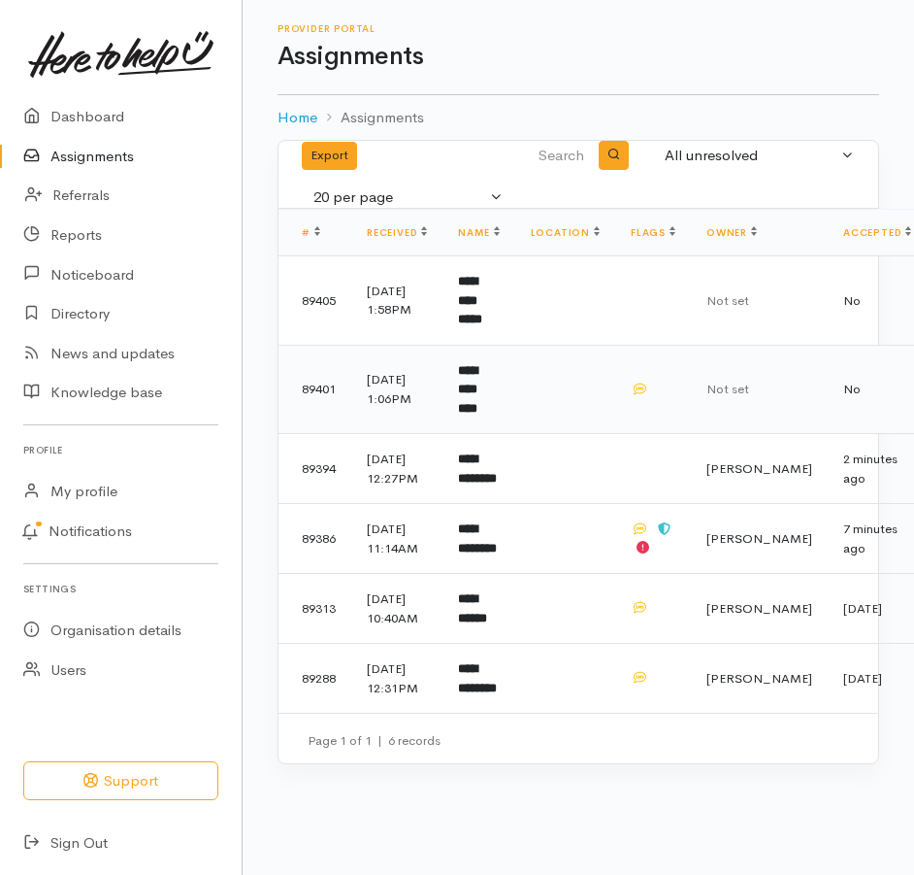
click at [511, 427] on td "**********" at bounding box center [479, 389] width 72 height 89
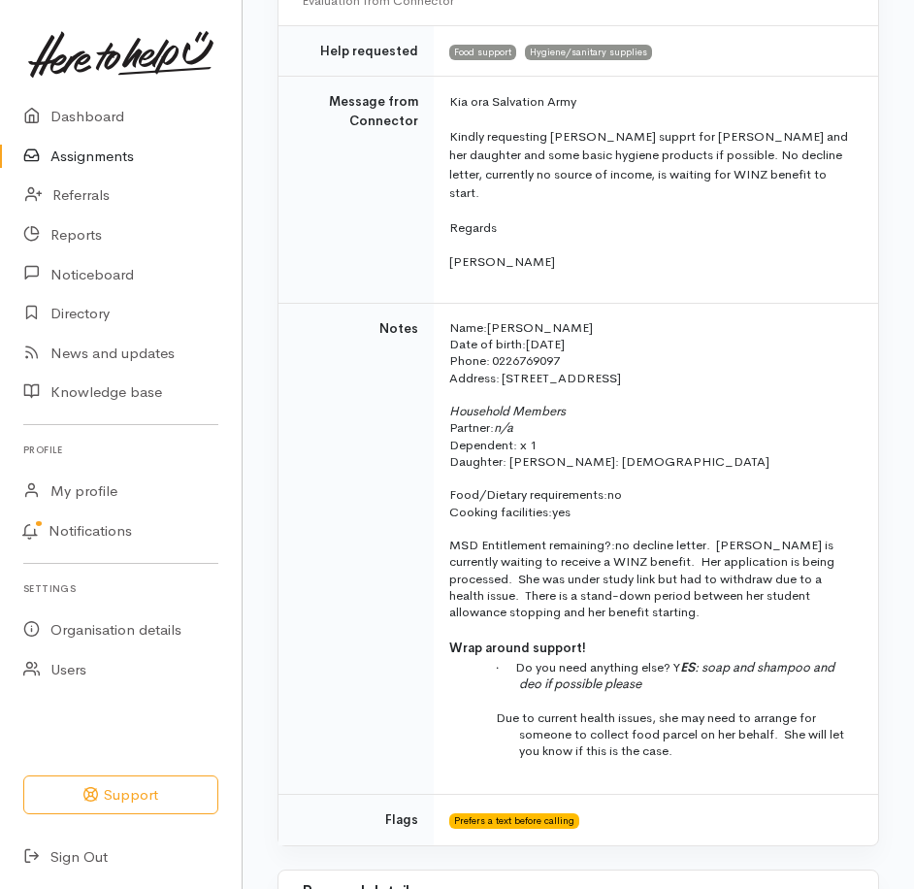
scroll to position [291, 0]
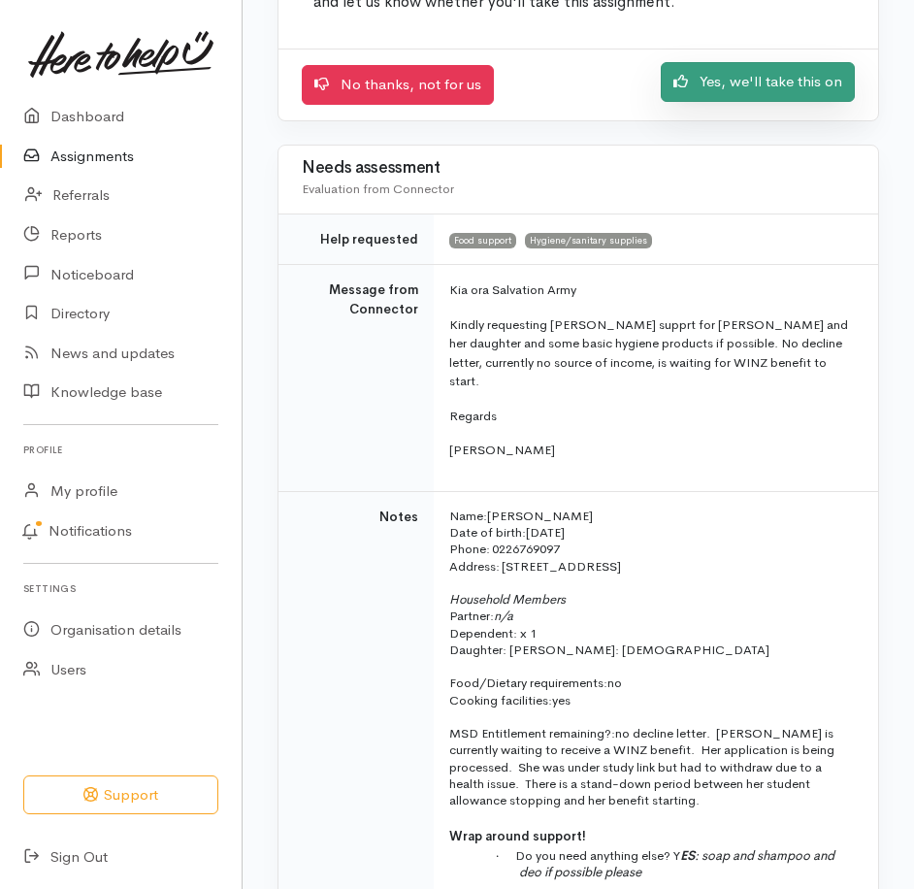
click at [753, 102] on link "Yes, we'll take this on" at bounding box center [758, 82] width 194 height 40
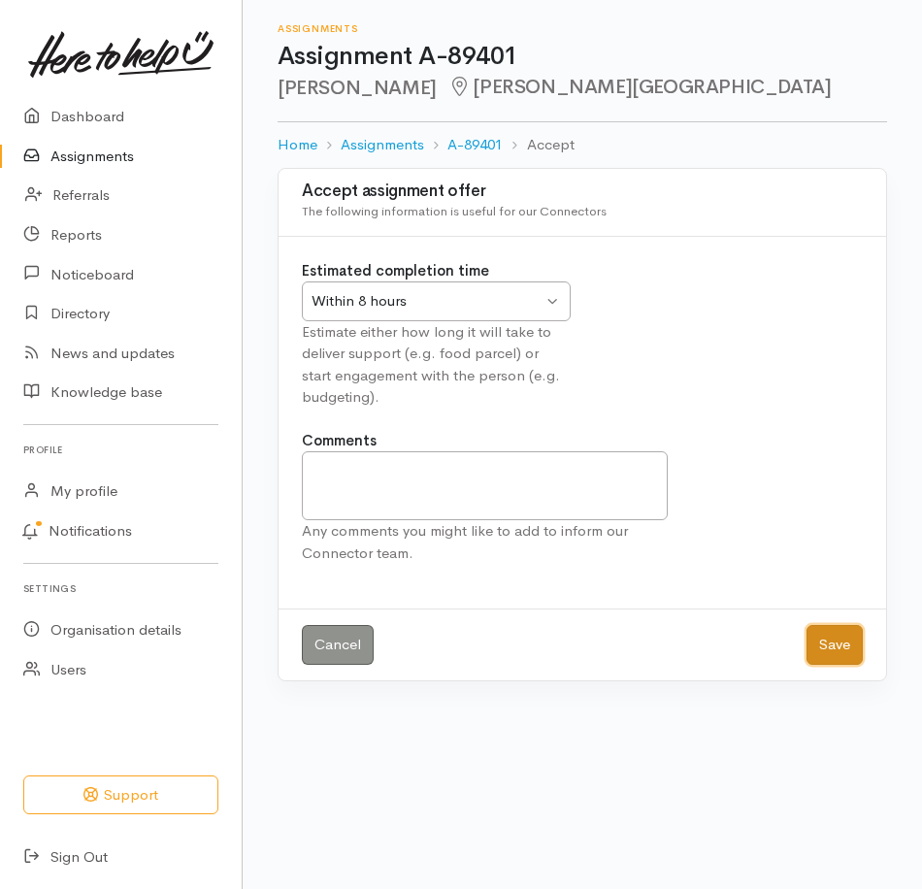
click at [823, 665] on button "Save" at bounding box center [835, 645] width 56 height 40
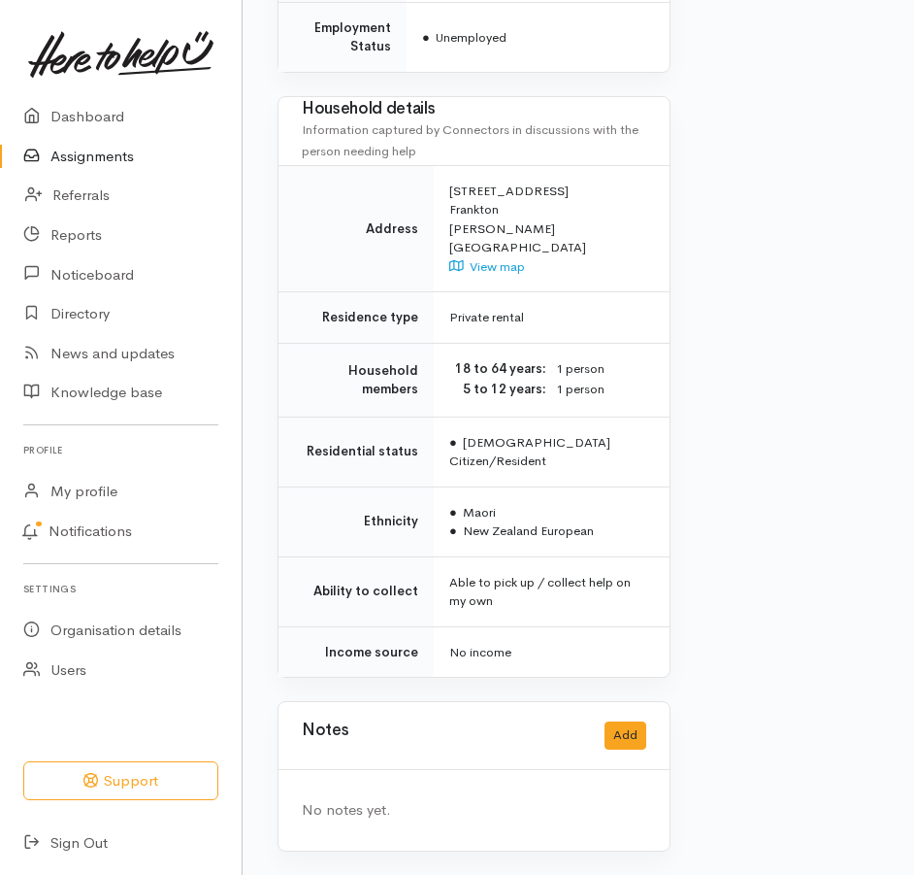
scroll to position [2089, 0]
click at [115, 166] on link "Assignments" at bounding box center [121, 157] width 242 height 40
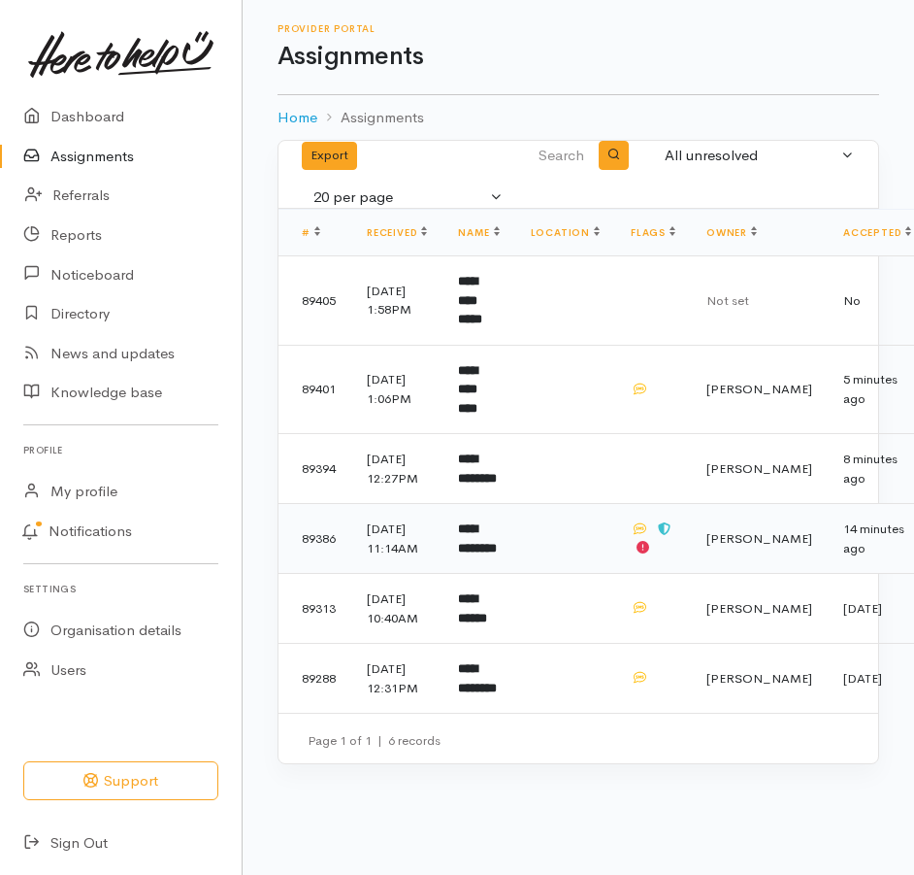
click at [497, 554] on b "**********" at bounding box center [477, 538] width 39 height 32
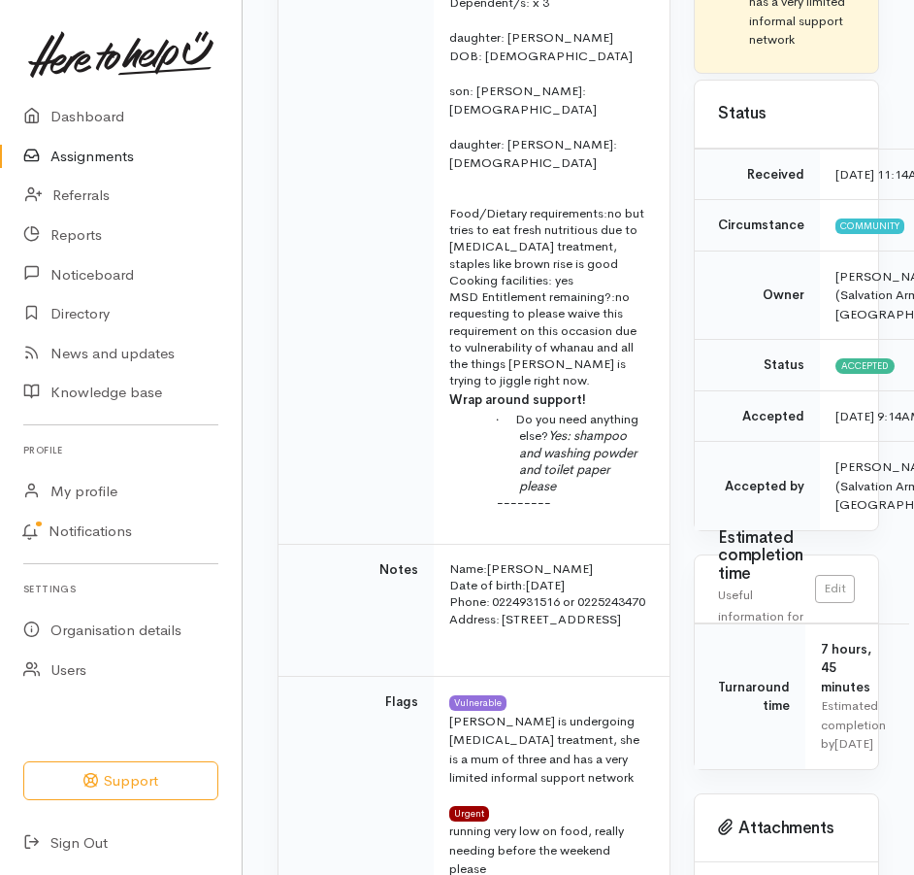
scroll to position [665, 0]
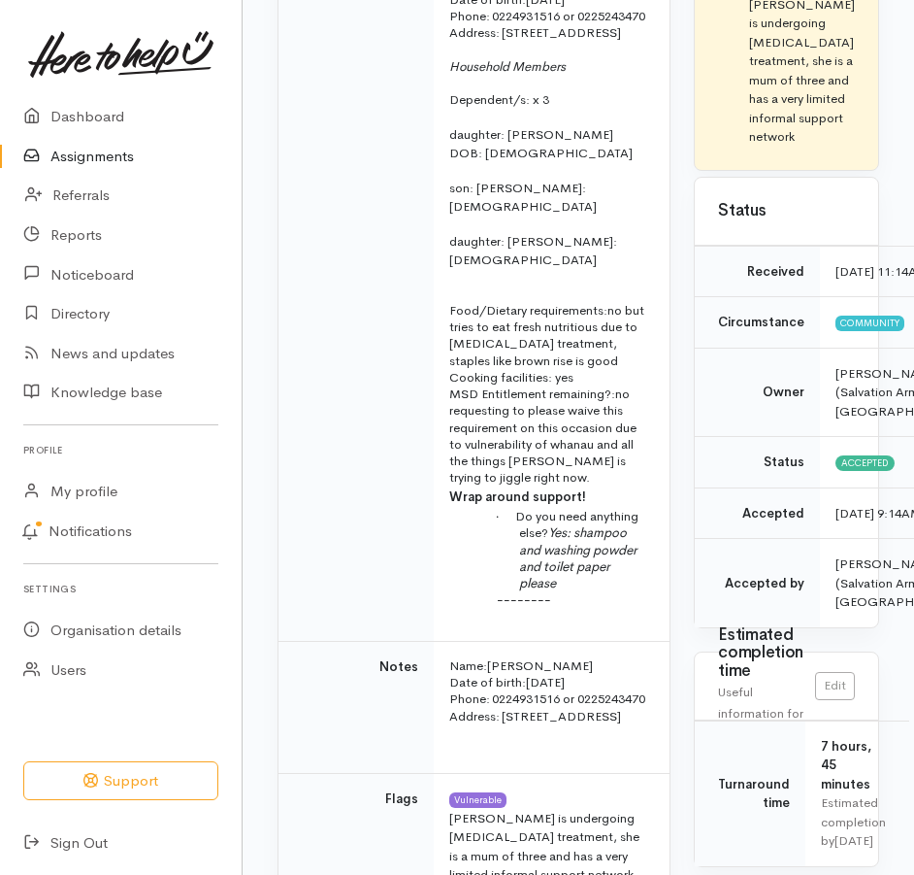
click at [83, 168] on link "Assignments" at bounding box center [121, 157] width 242 height 40
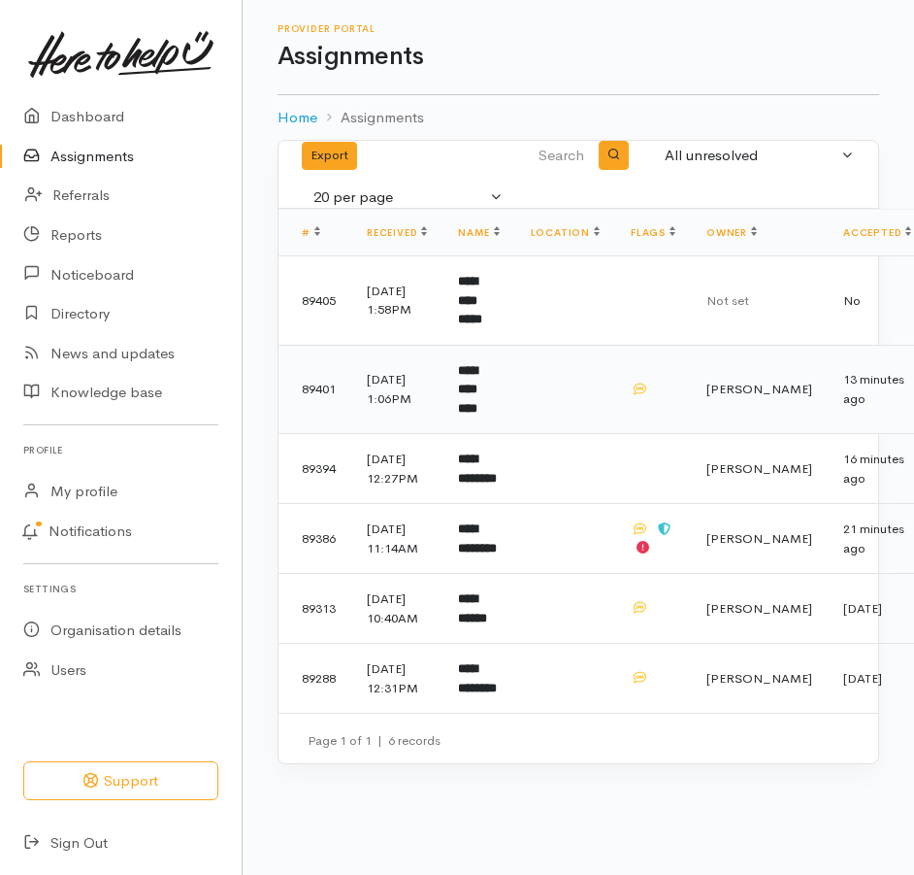
click at [509, 426] on td "**********" at bounding box center [479, 389] width 72 height 89
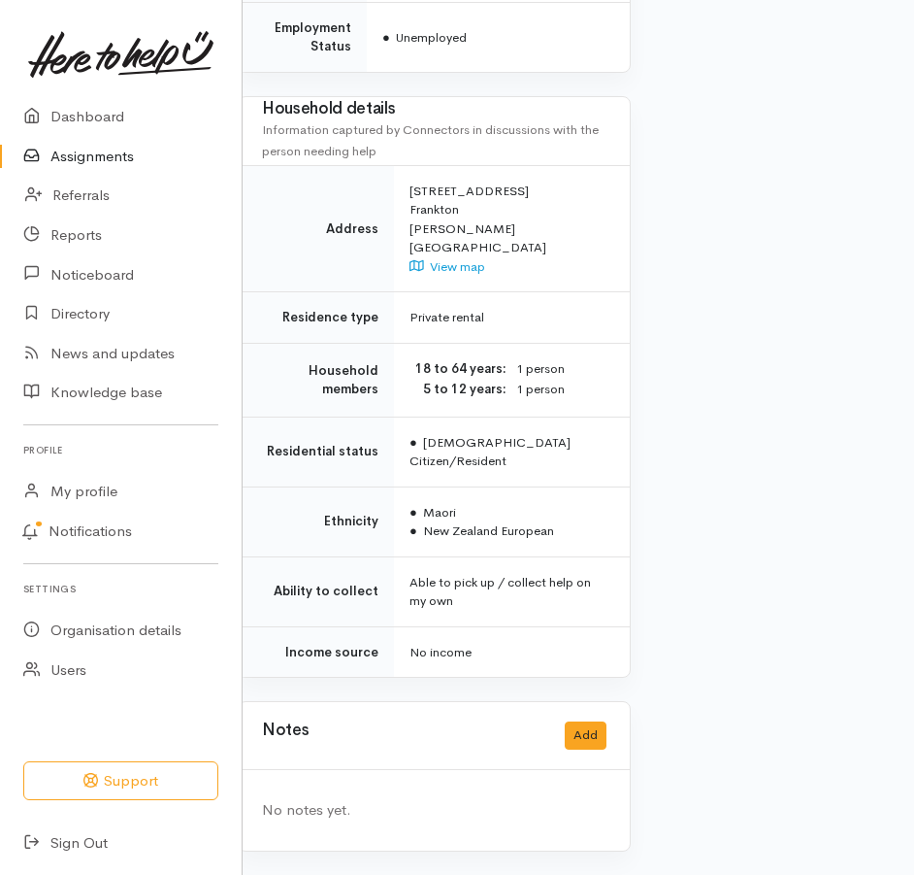
scroll to position [2068, 40]
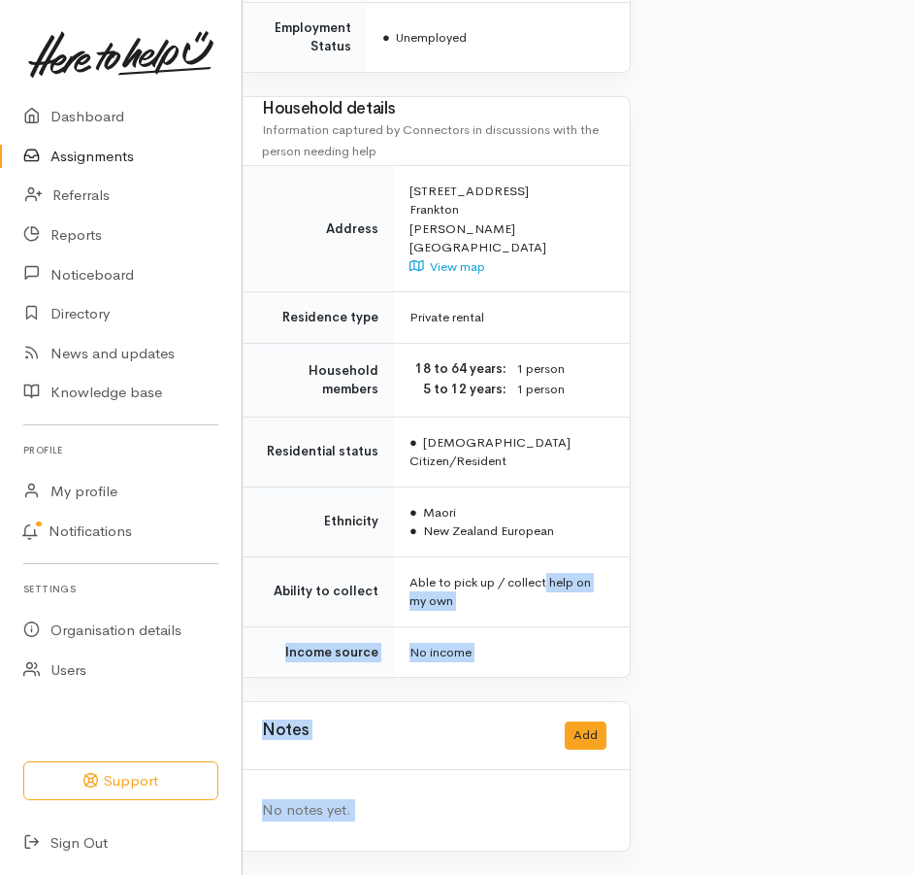
drag, startPoint x: 811, startPoint y: 608, endPoint x: 841, endPoint y: 600, distance: 30.1
drag, startPoint x: 841, startPoint y: 600, endPoint x: 830, endPoint y: 584, distance: 18.8
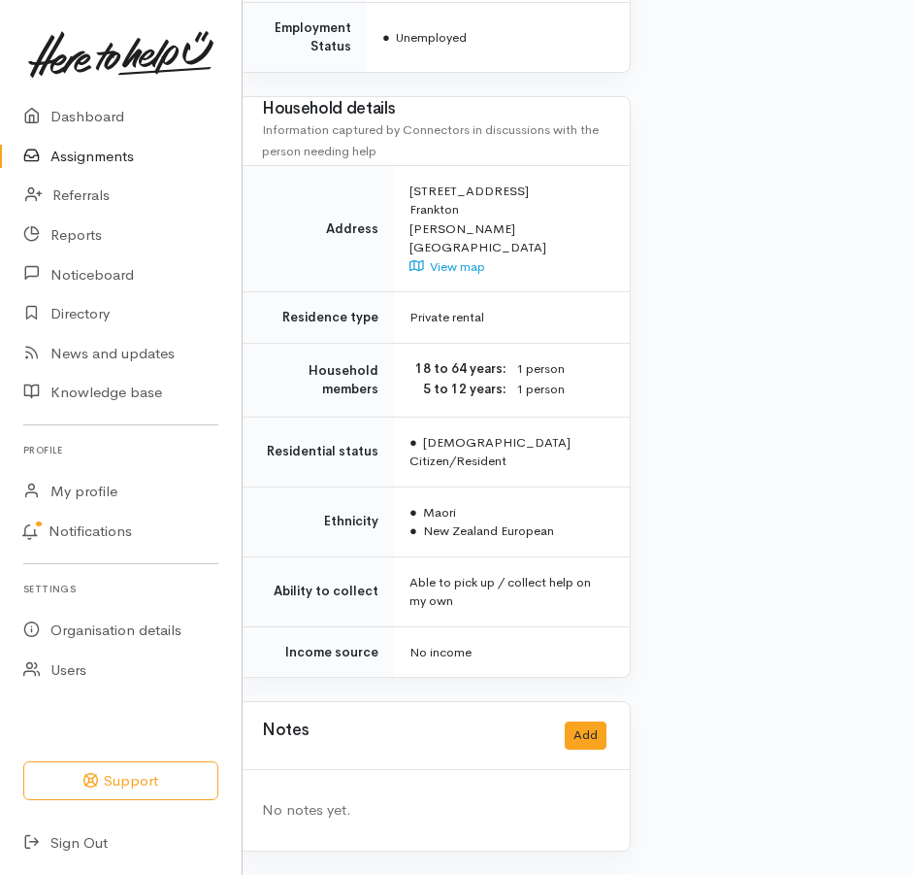
drag, startPoint x: 794, startPoint y: 592, endPoint x: 880, endPoint y: 597, distance: 86.5
drag, startPoint x: 608, startPoint y: 562, endPoint x: 615, endPoint y: 554, distance: 11.0
click at [609, 560] on td "Able to pick up / collect help on my own" at bounding box center [512, 591] width 236 height 70
click at [621, 556] on td "Able to pick up / collect help on my own" at bounding box center [512, 591] width 236 height 70
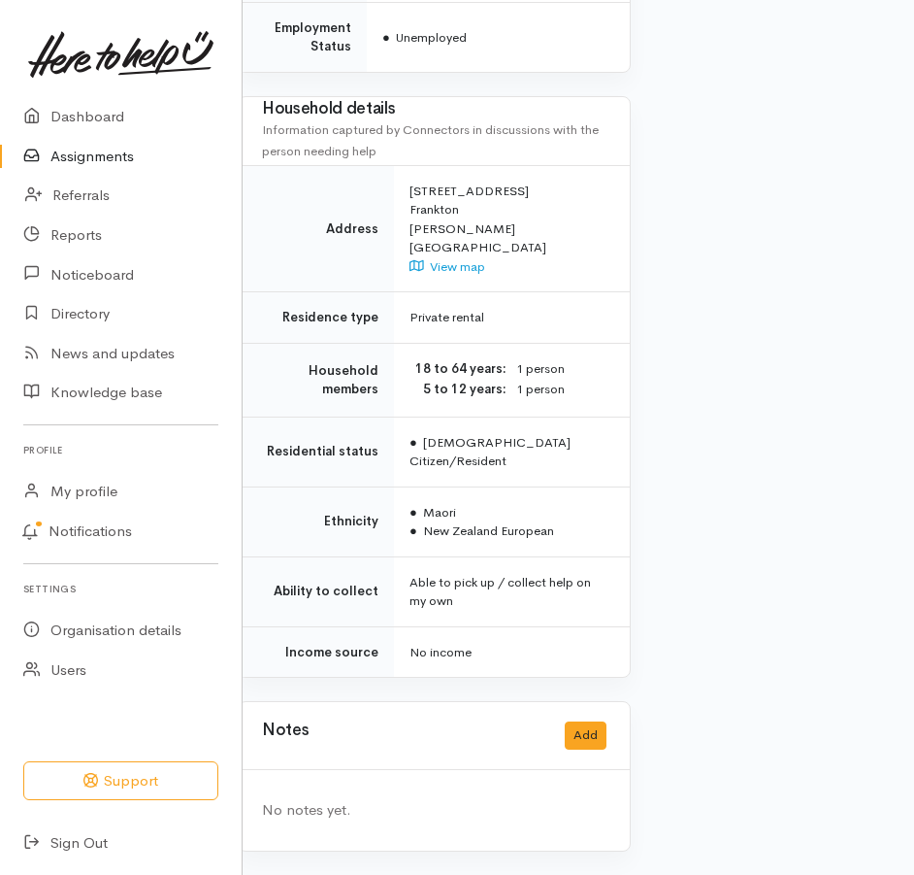
drag, startPoint x: 639, startPoint y: 557, endPoint x: 588, endPoint y: 566, distance: 51.2
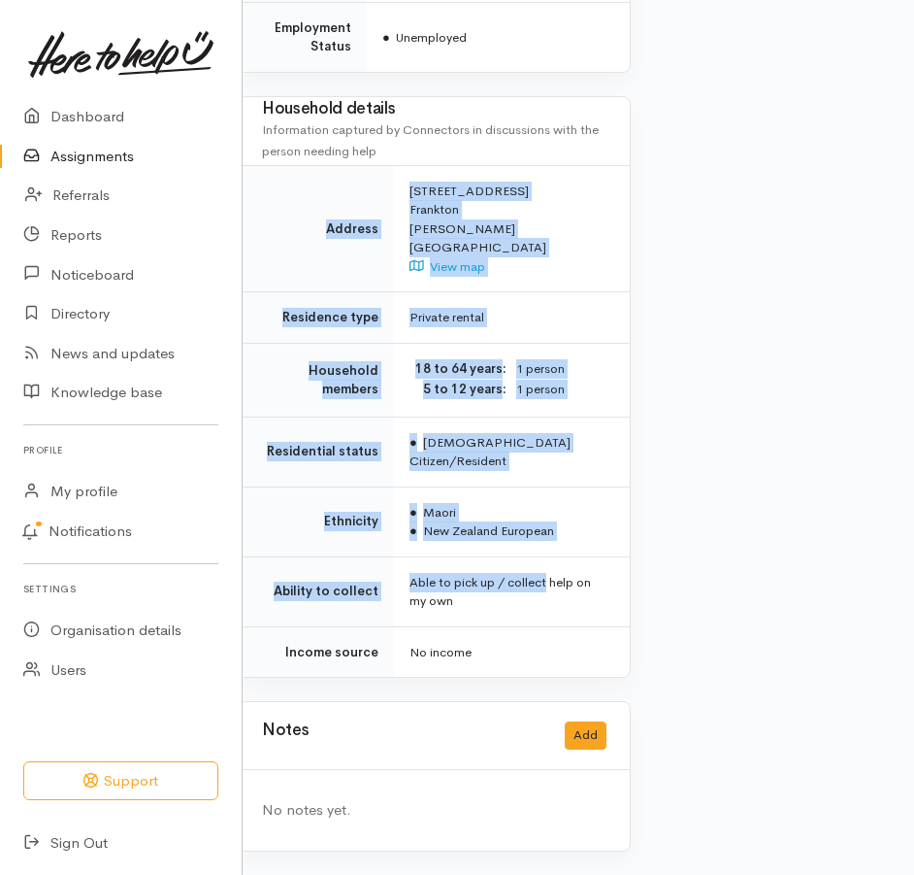
drag, startPoint x: 588, startPoint y: 566, endPoint x: 653, endPoint y: 321, distance: 253.1
drag, startPoint x: 653, startPoint y: 321, endPoint x: 644, endPoint y: 327, distance: 11.3
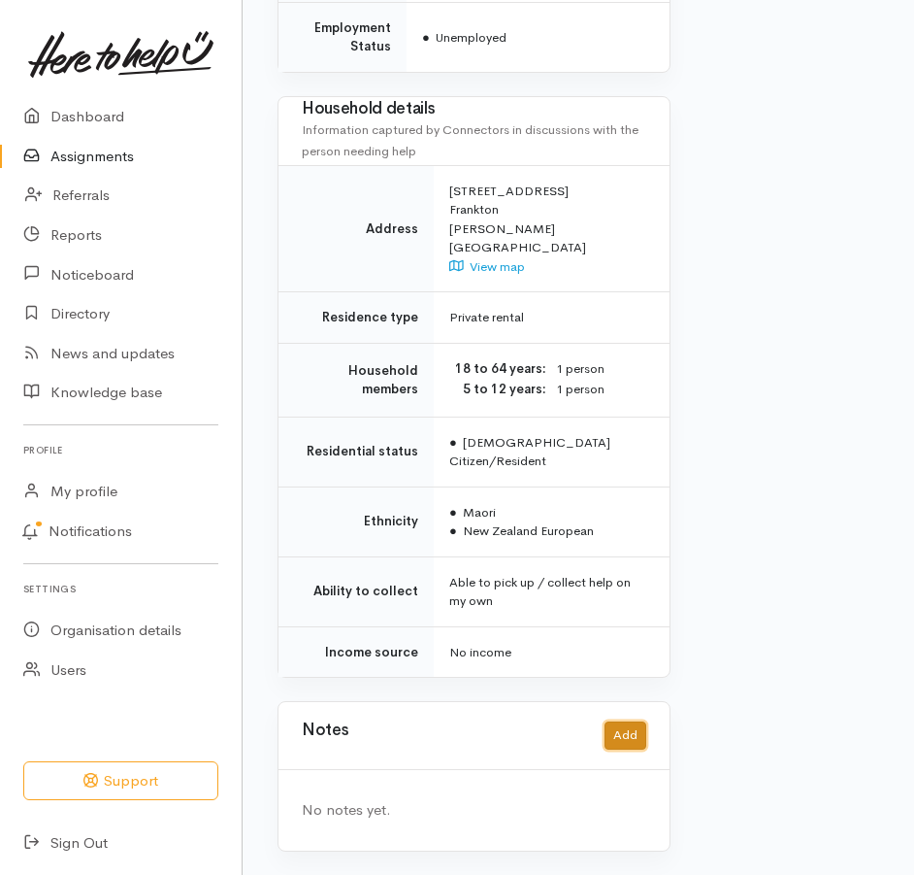
click at [612, 726] on button "Add" at bounding box center [626, 735] width 42 height 28
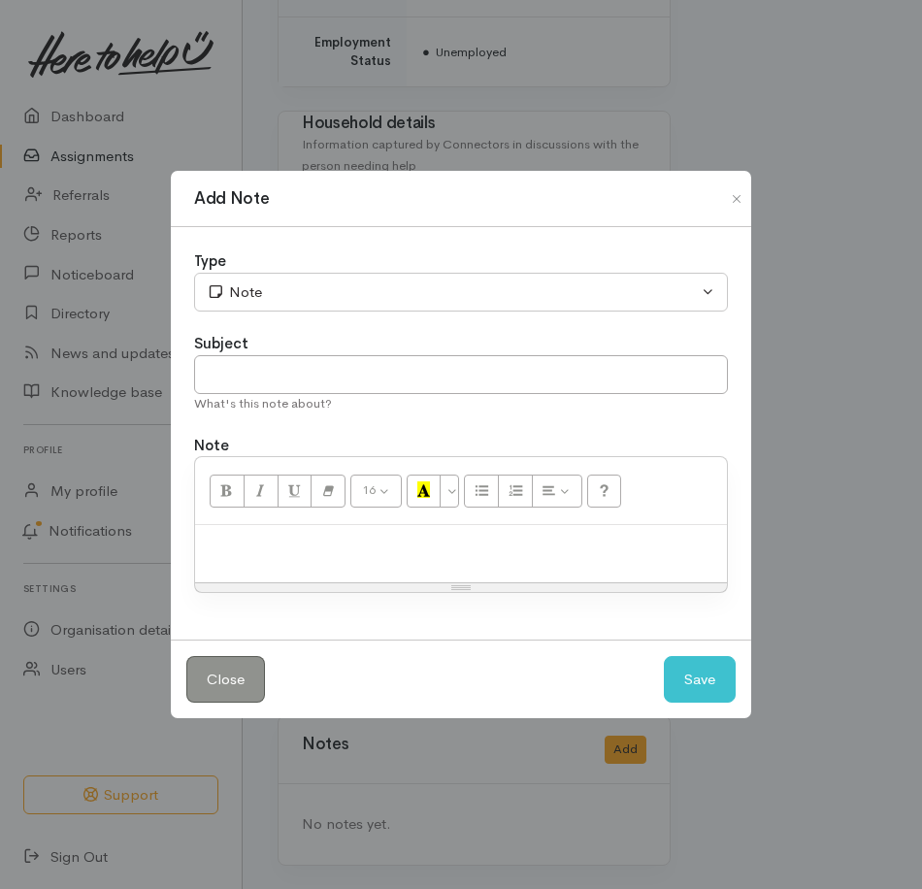
click at [417, 549] on p at bounding box center [461, 546] width 512 height 22
click at [686, 704] on button "Save" at bounding box center [700, 680] width 72 height 48
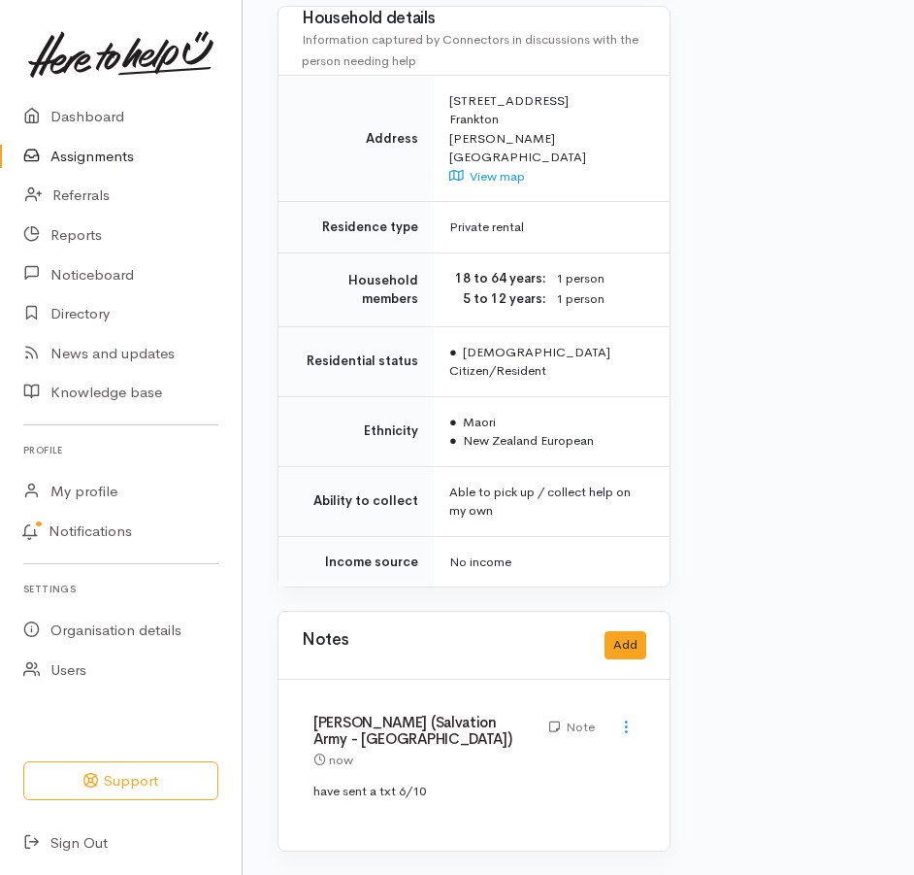
click at [125, 169] on link "Assignments" at bounding box center [121, 157] width 242 height 40
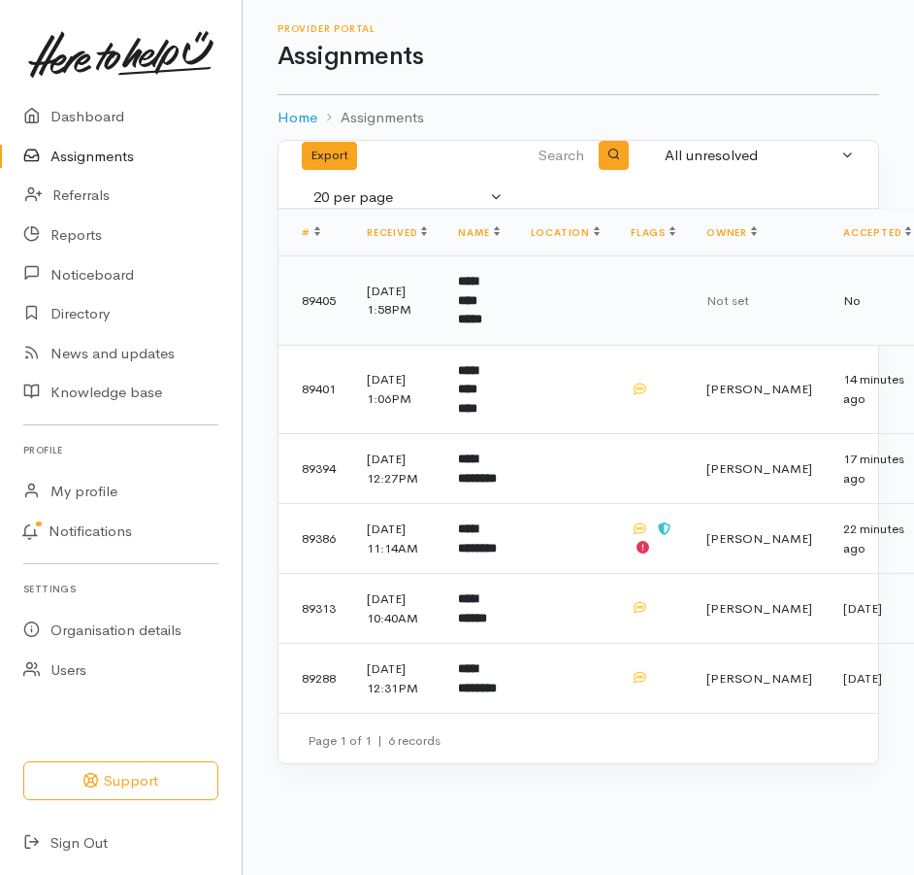
click at [482, 313] on b "**********" at bounding box center [470, 300] width 24 height 50
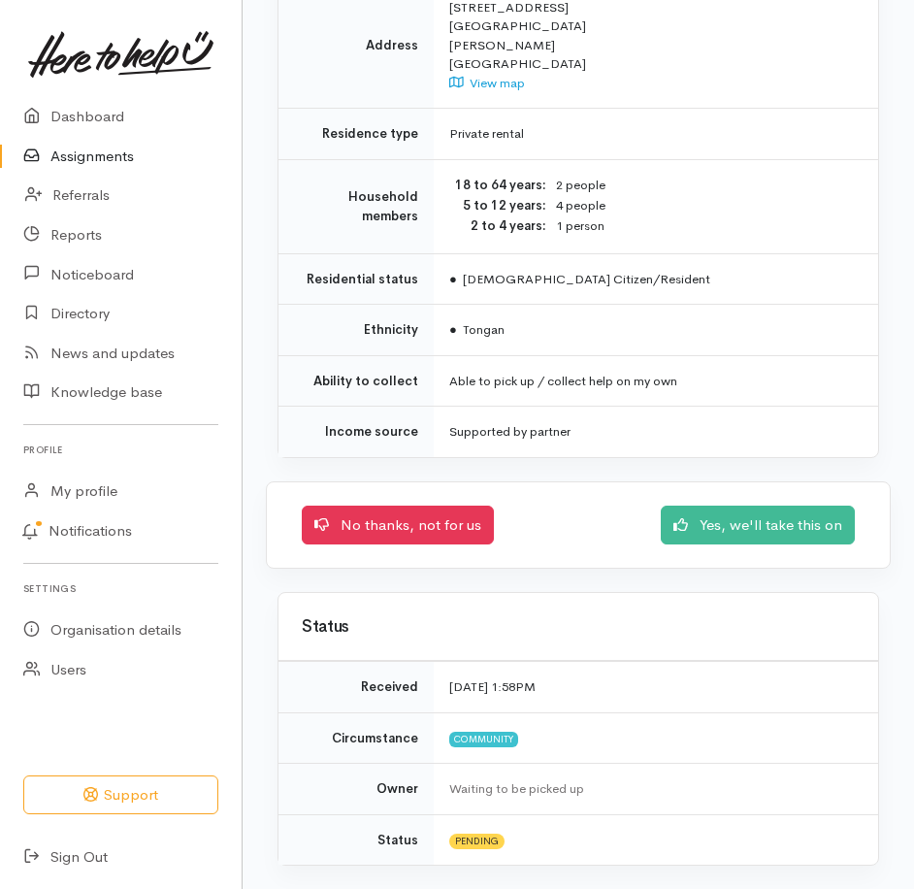
scroll to position [2135, 0]
click at [770, 305] on td "● [DEMOGRAPHIC_DATA] Citizen/Resident" at bounding box center [656, 278] width 445 height 51
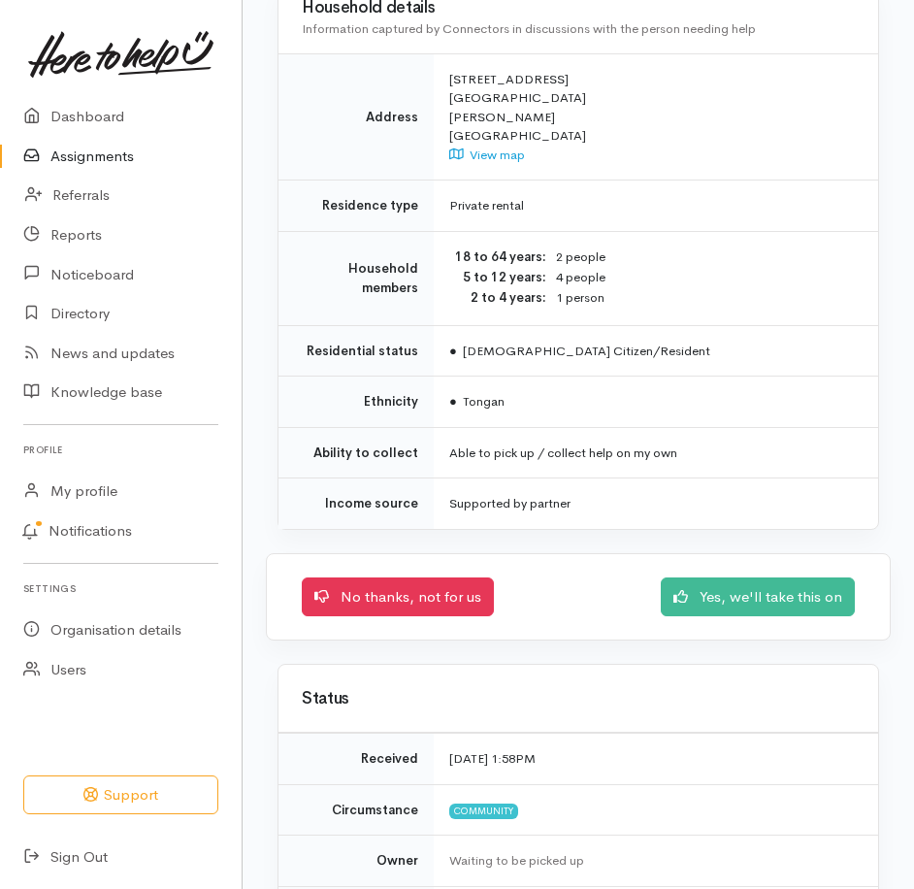
scroll to position [2075, 0]
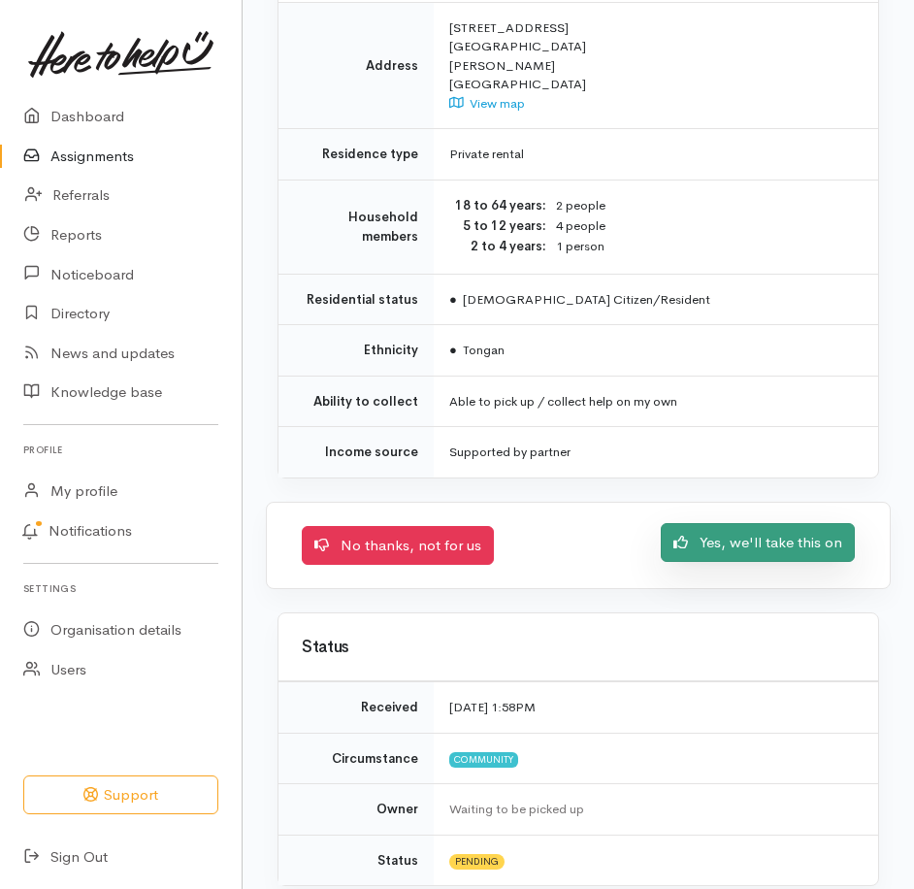
click at [691, 563] on link "Yes, we'll take this on" at bounding box center [758, 543] width 194 height 40
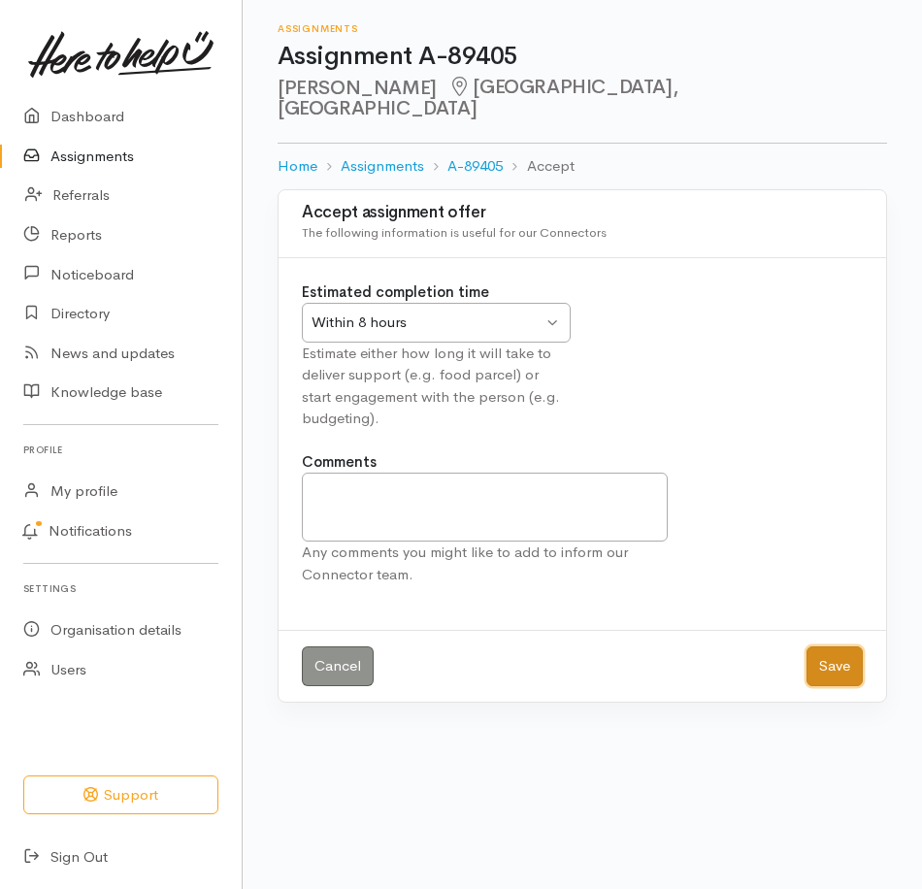
click at [816, 686] on button "Save" at bounding box center [835, 666] width 56 height 40
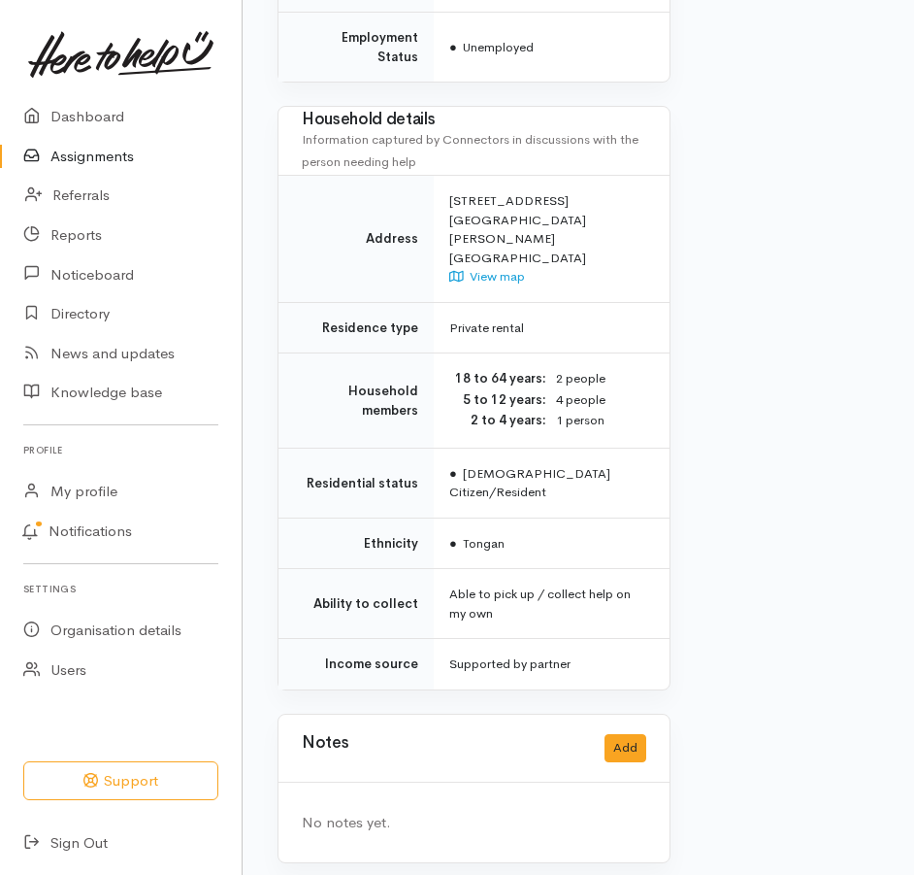
scroll to position [2258, 0]
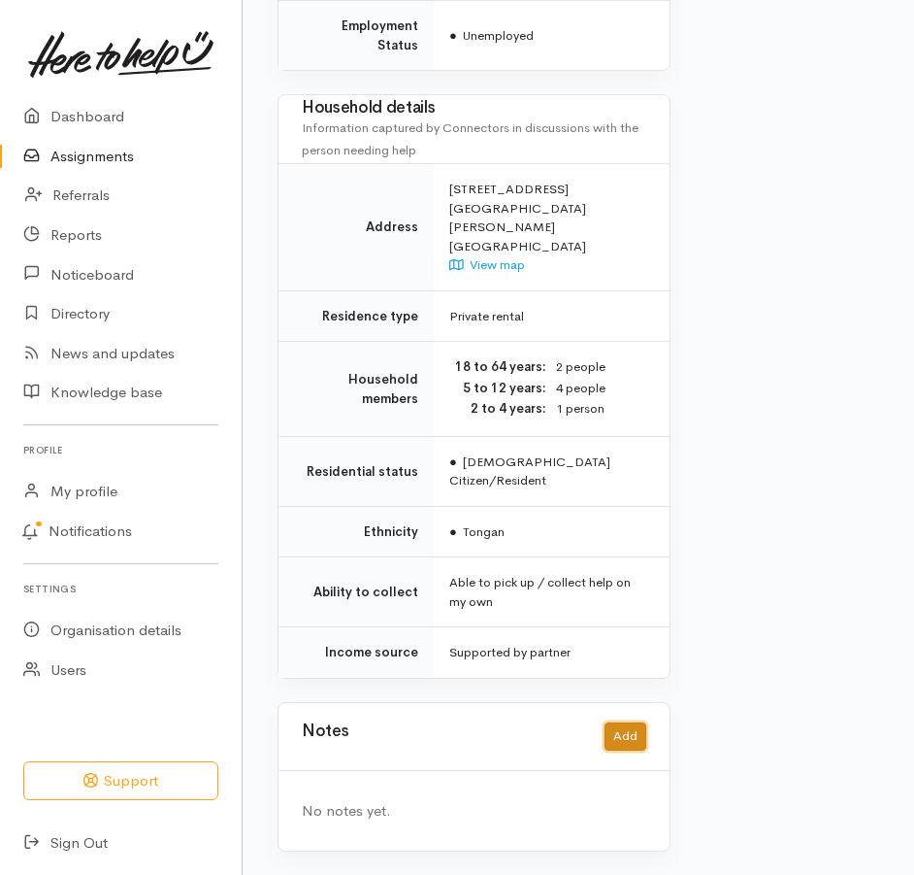
click at [613, 722] on button "Add" at bounding box center [626, 736] width 42 height 28
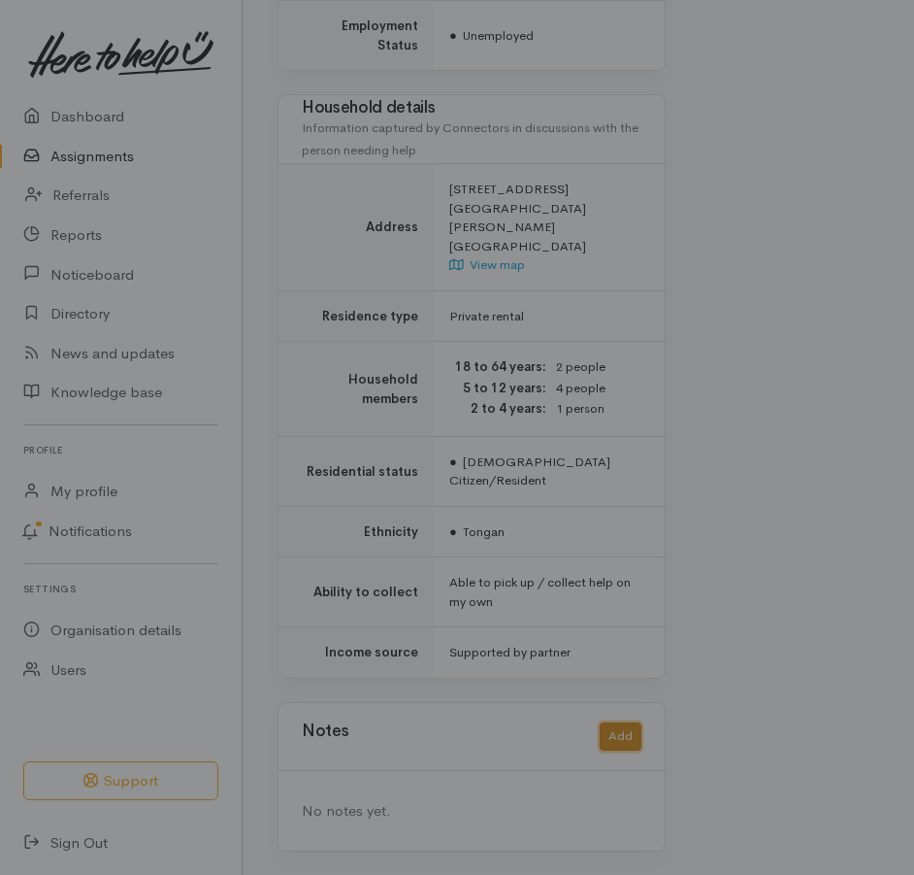
scroll to position [2223, 0]
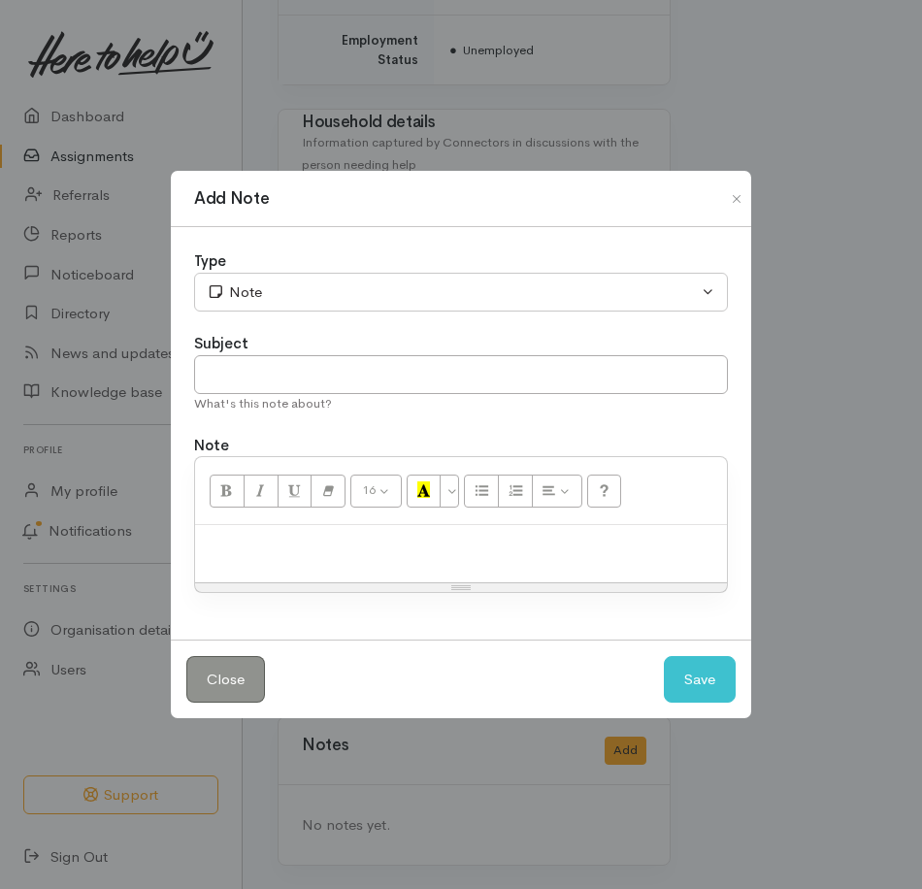
click at [359, 557] on p at bounding box center [461, 546] width 512 height 22
click at [715, 704] on button "Save" at bounding box center [700, 680] width 72 height 48
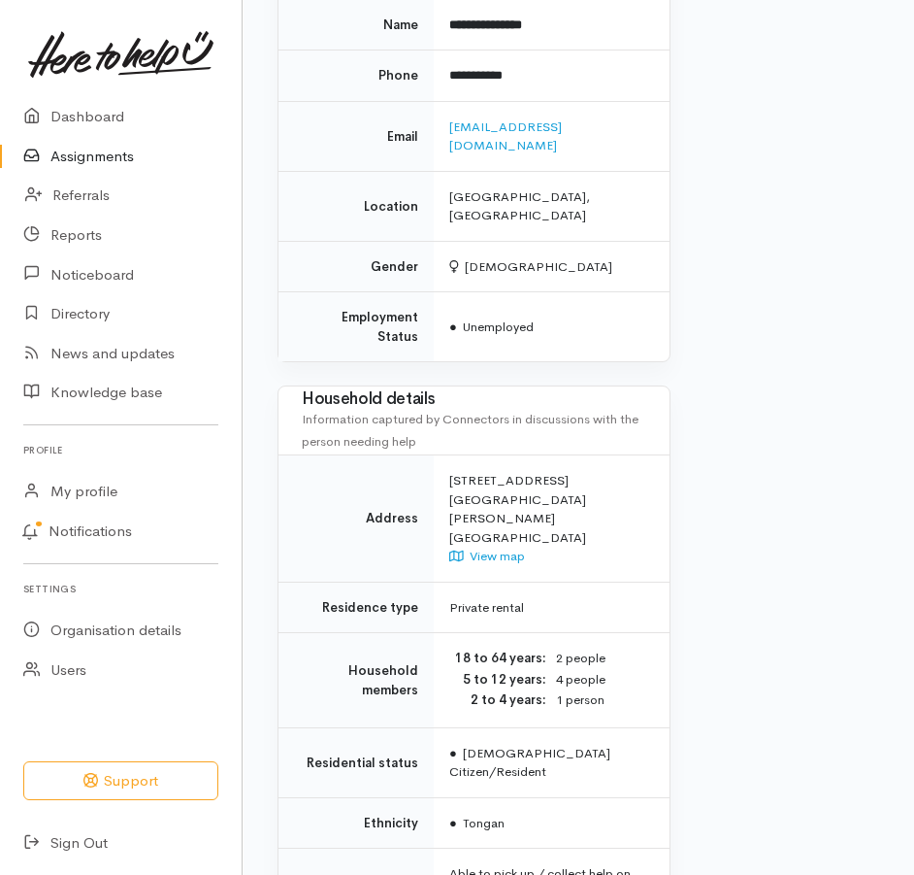
scroll to position [1834, 0]
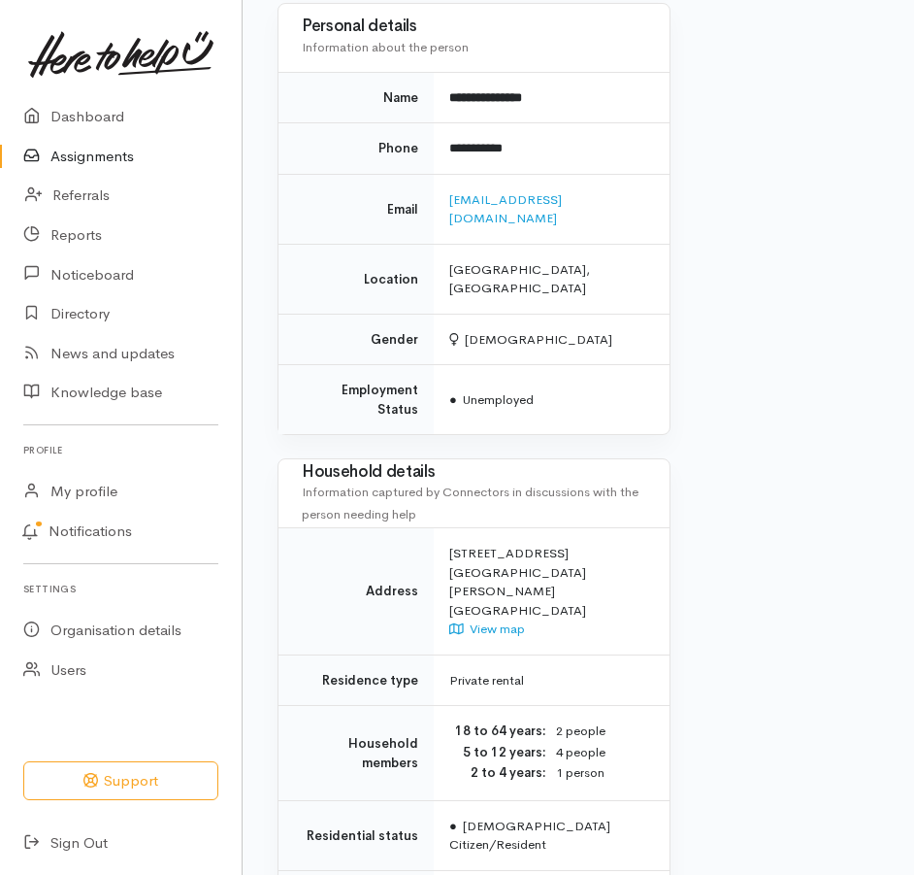
click at [84, 176] on link "Assignments" at bounding box center [121, 157] width 242 height 40
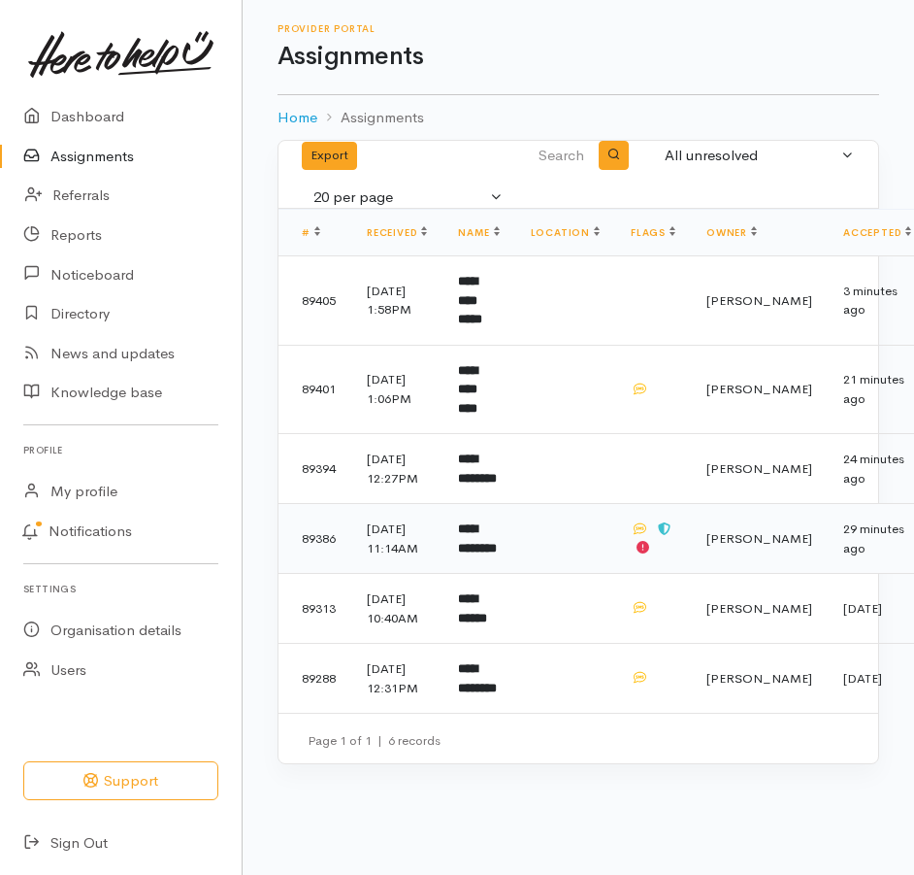
scroll to position [86, 0]
click at [136, 160] on link "Assignments" at bounding box center [121, 157] width 242 height 40
